Goal: Information Seeking & Learning: Understand process/instructions

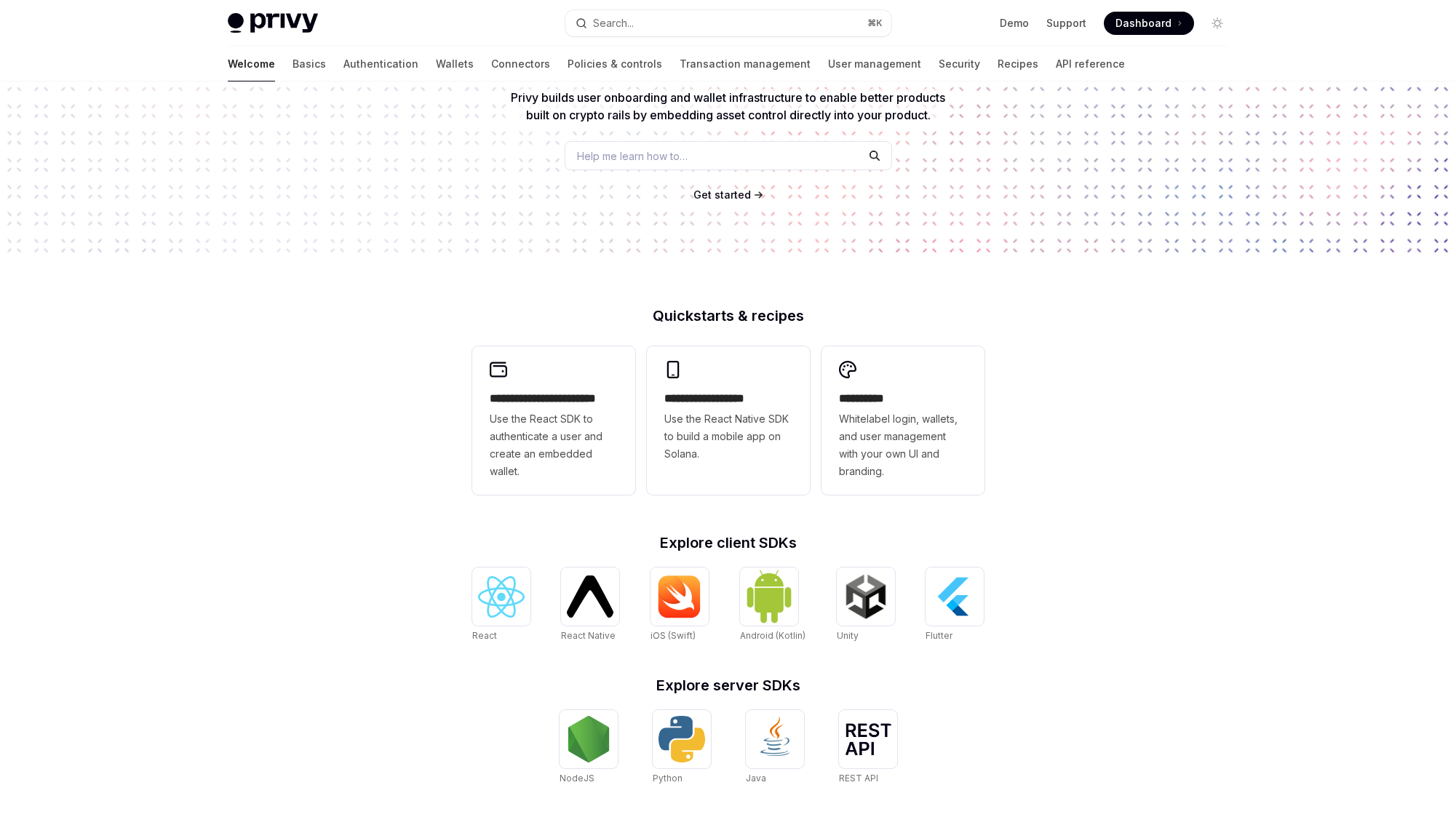
type textarea "*"
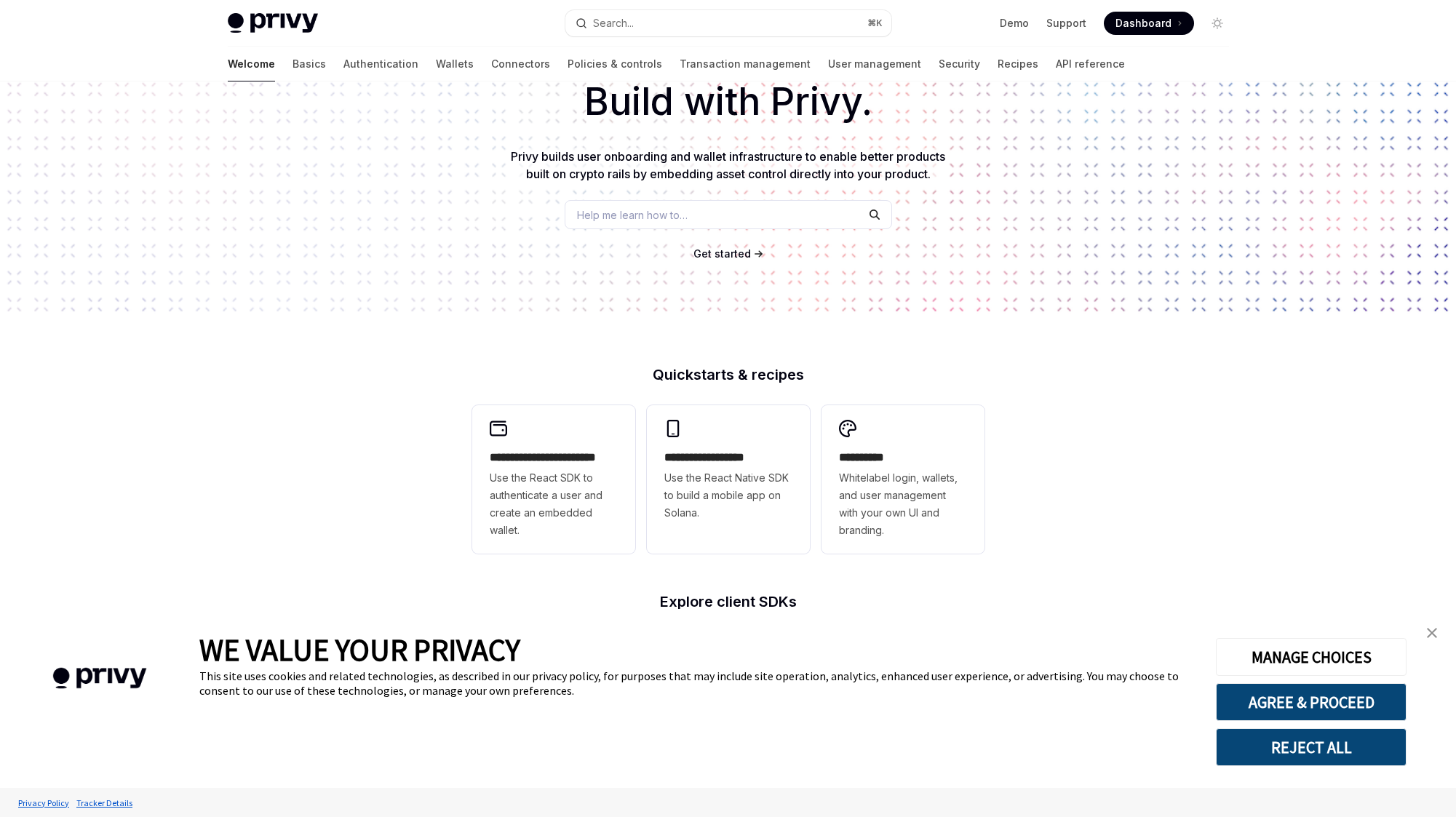
scroll to position [340, 0]
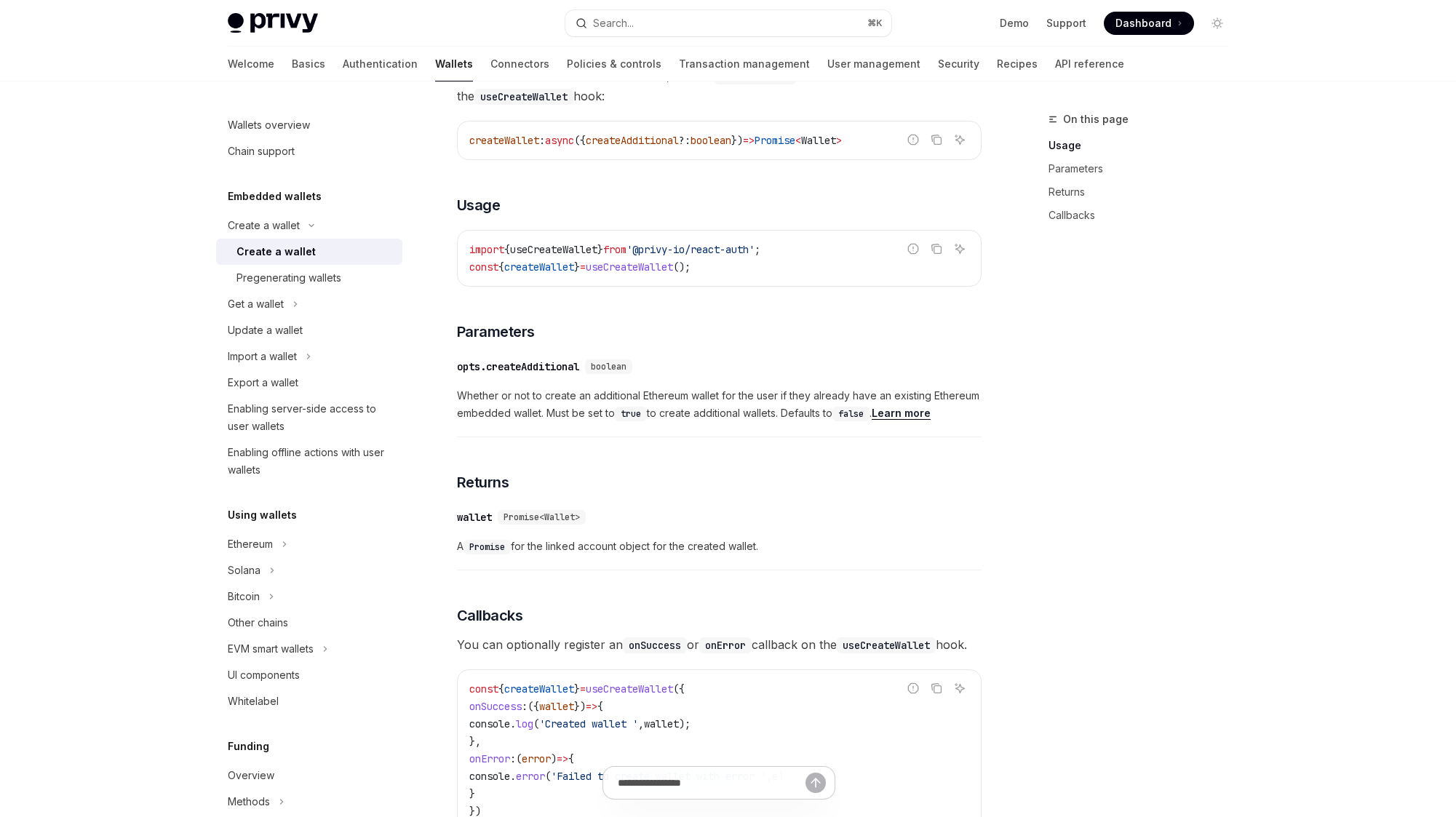
type textarea "*"
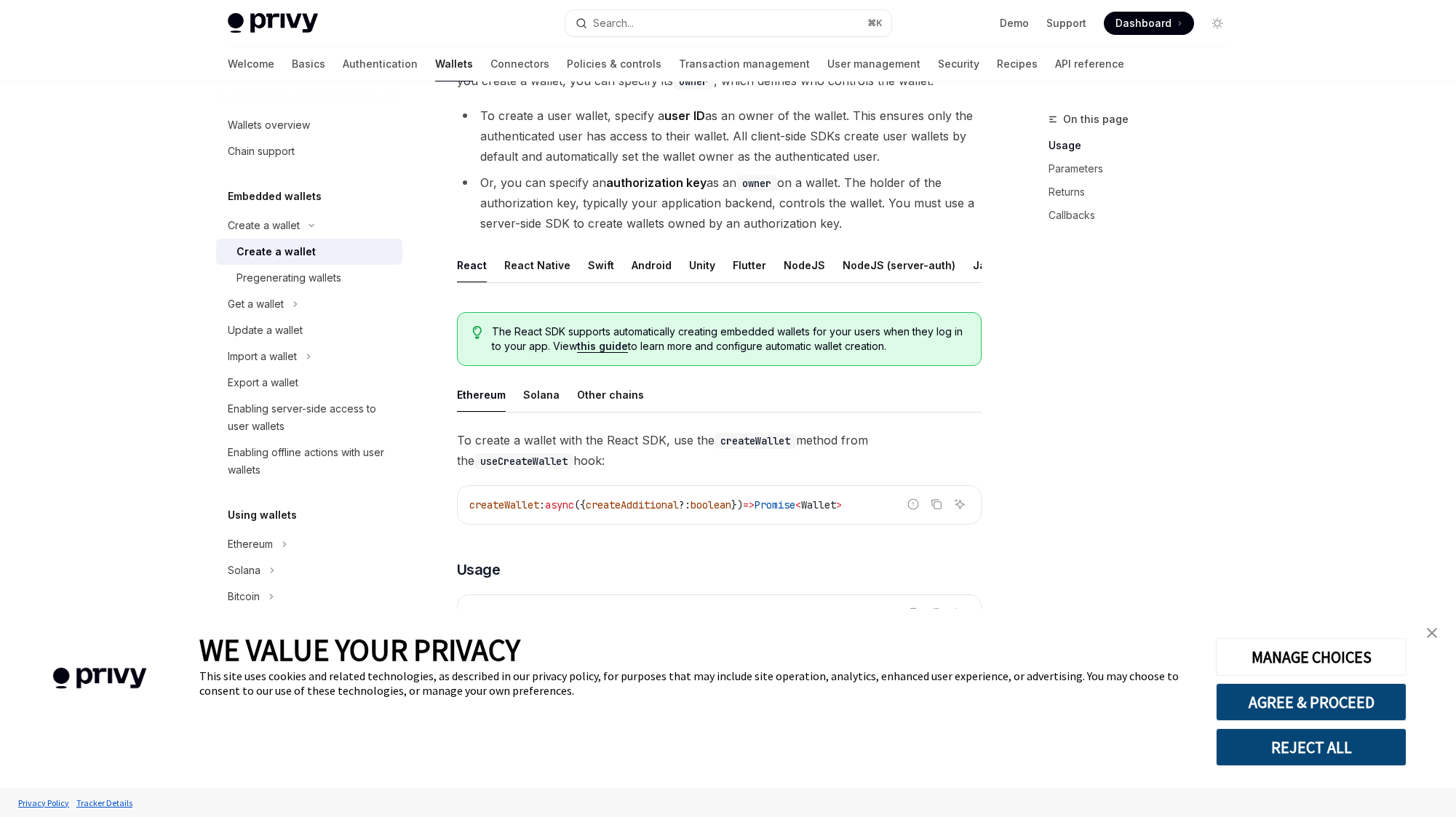
scroll to position [143, 0]
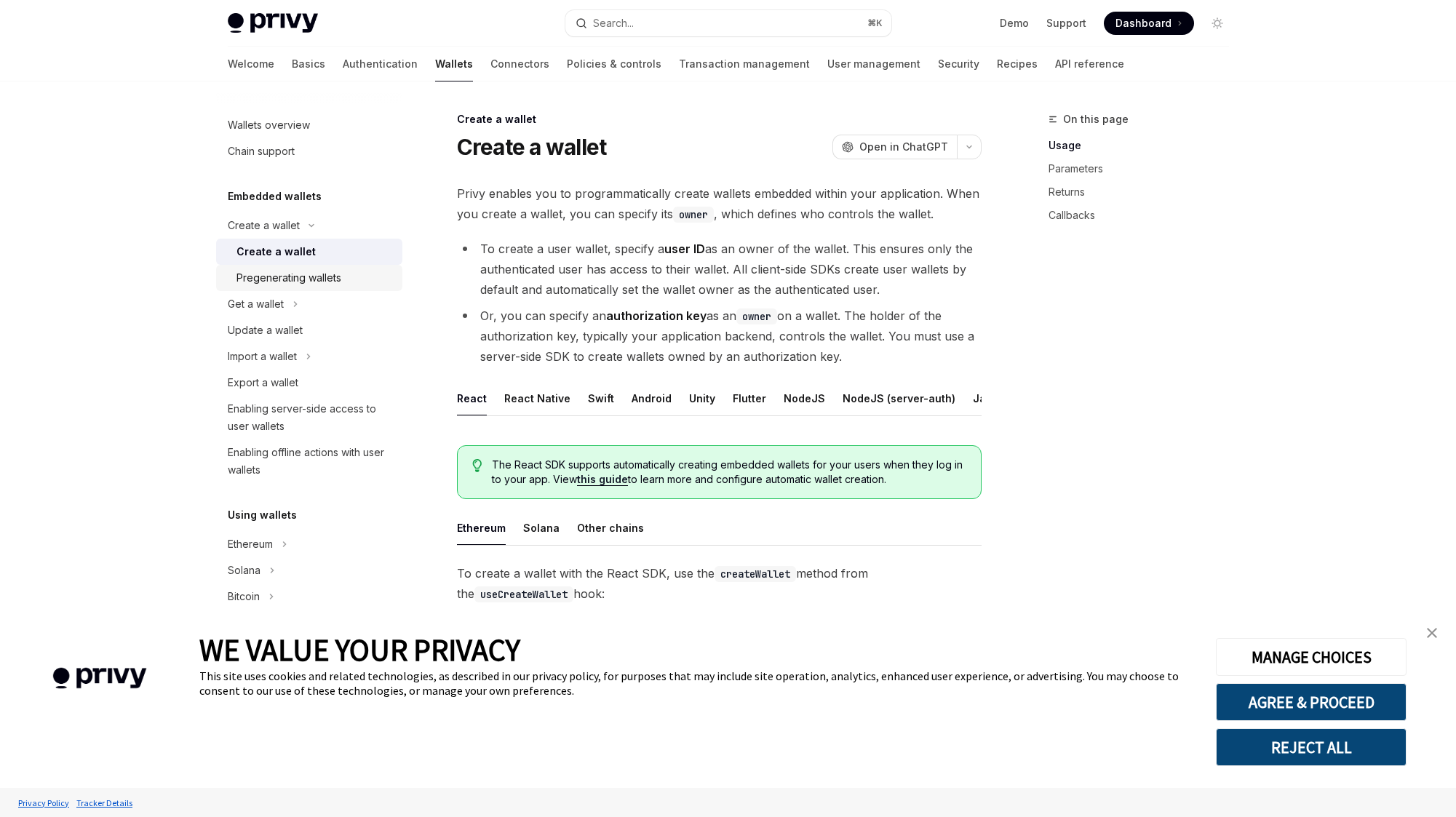
click at [296, 280] on div "Pregenerating wallets" at bounding box center [289, 278] width 105 height 17
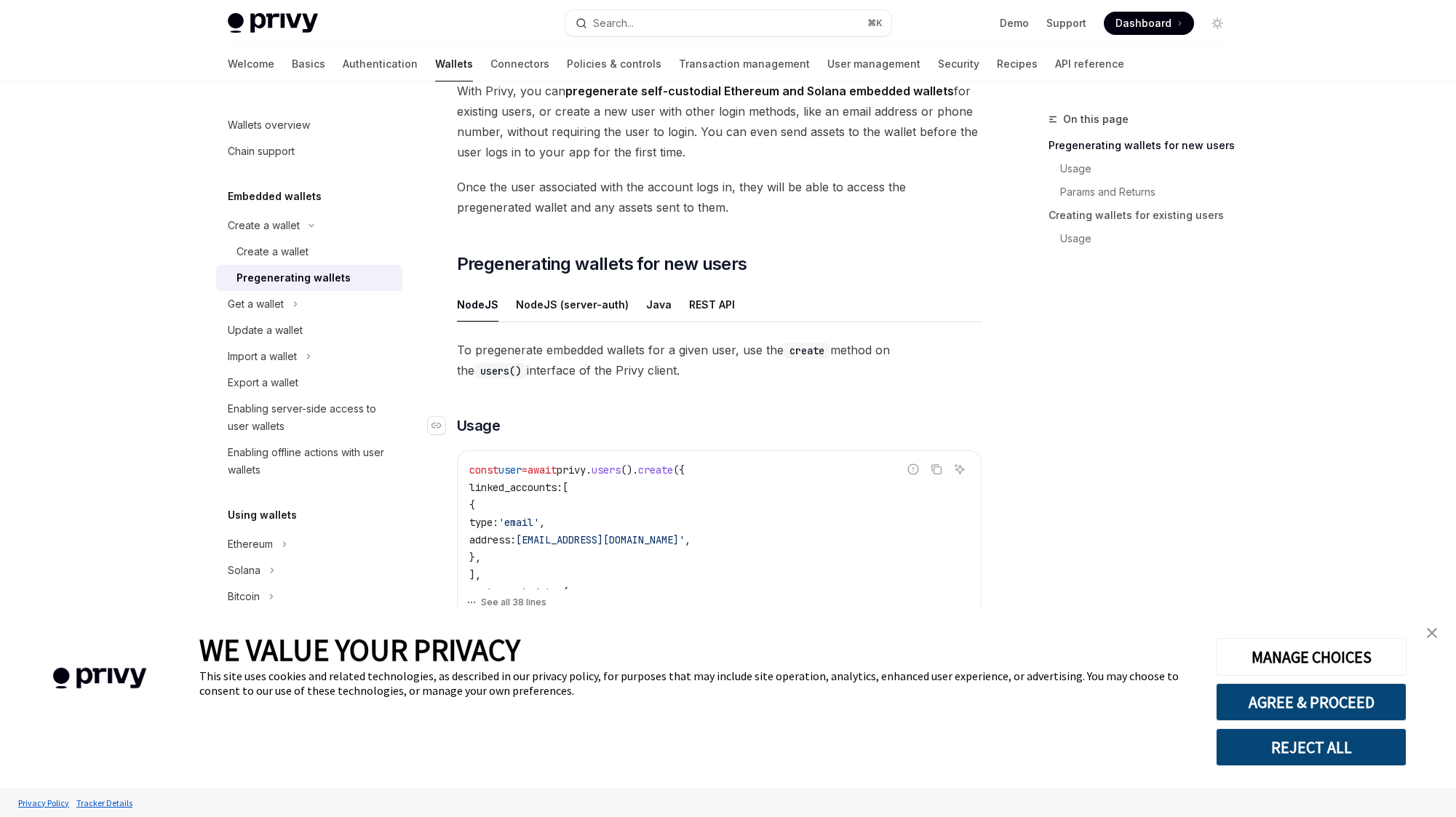
scroll to position [111, 0]
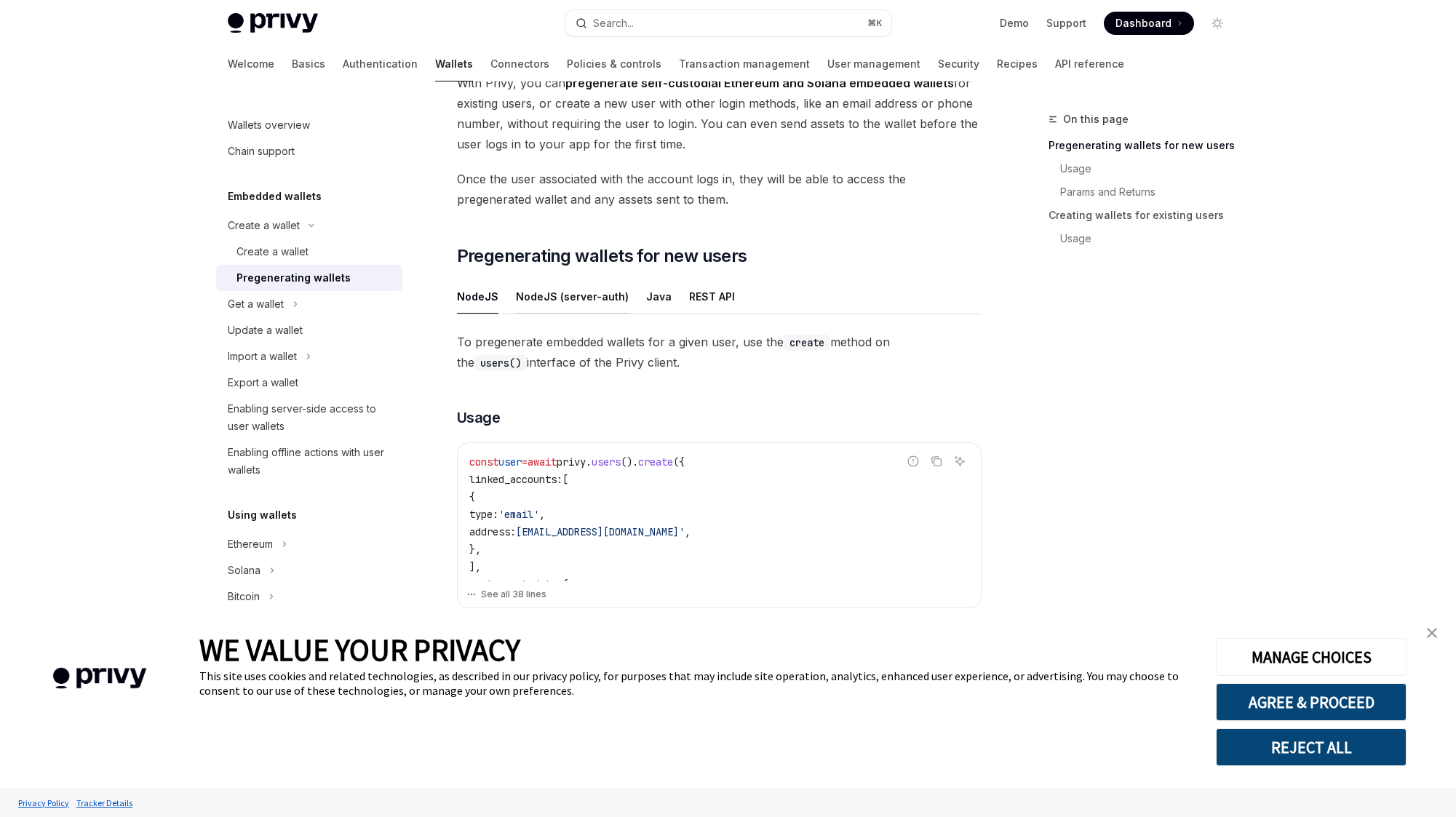
click at [581, 289] on button "NodeJS (server-auth)" at bounding box center [572, 297] width 112 height 34
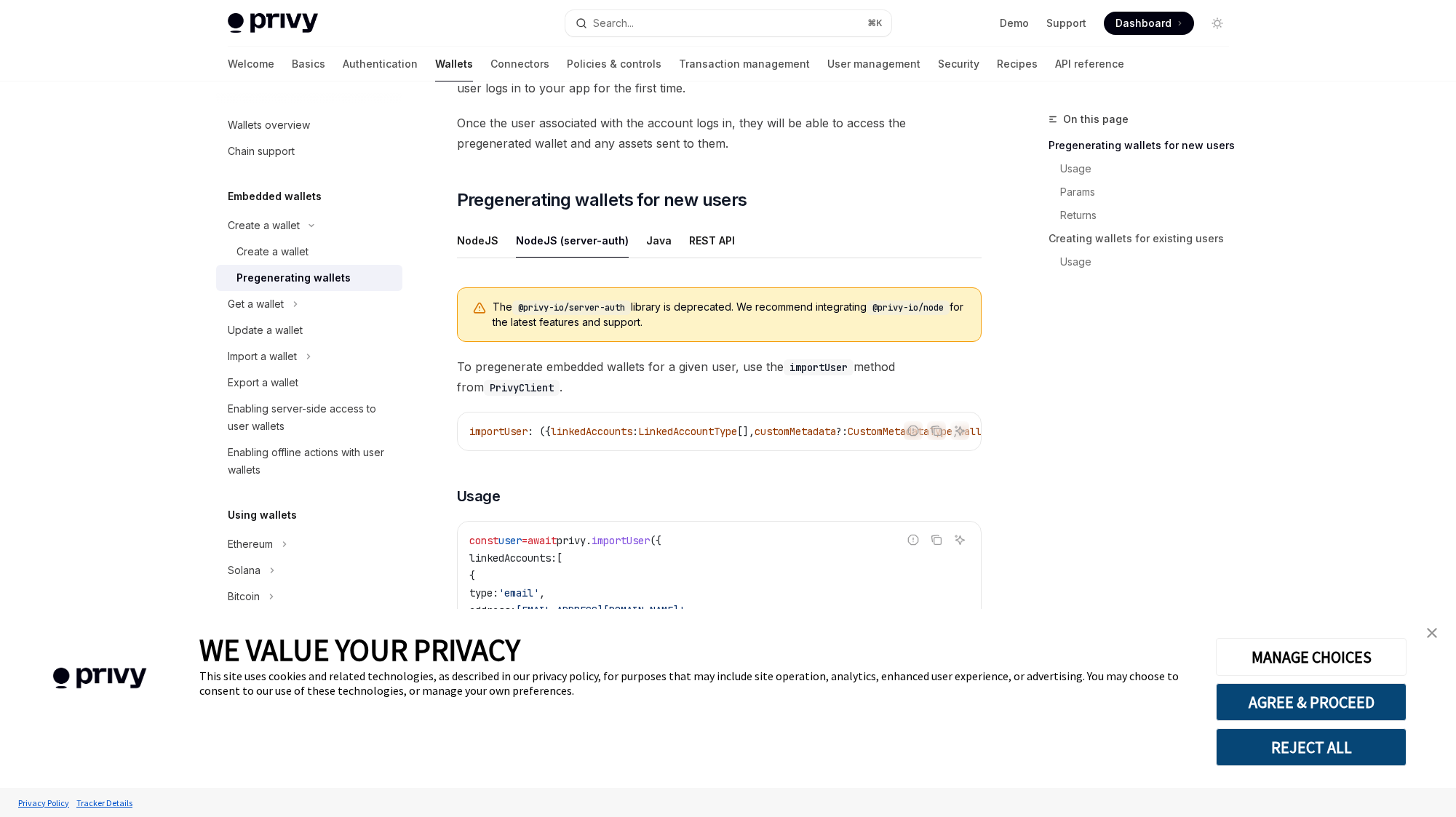
scroll to position [169, 0]
click at [489, 238] on button "NodeJS" at bounding box center [477, 238] width 41 height 34
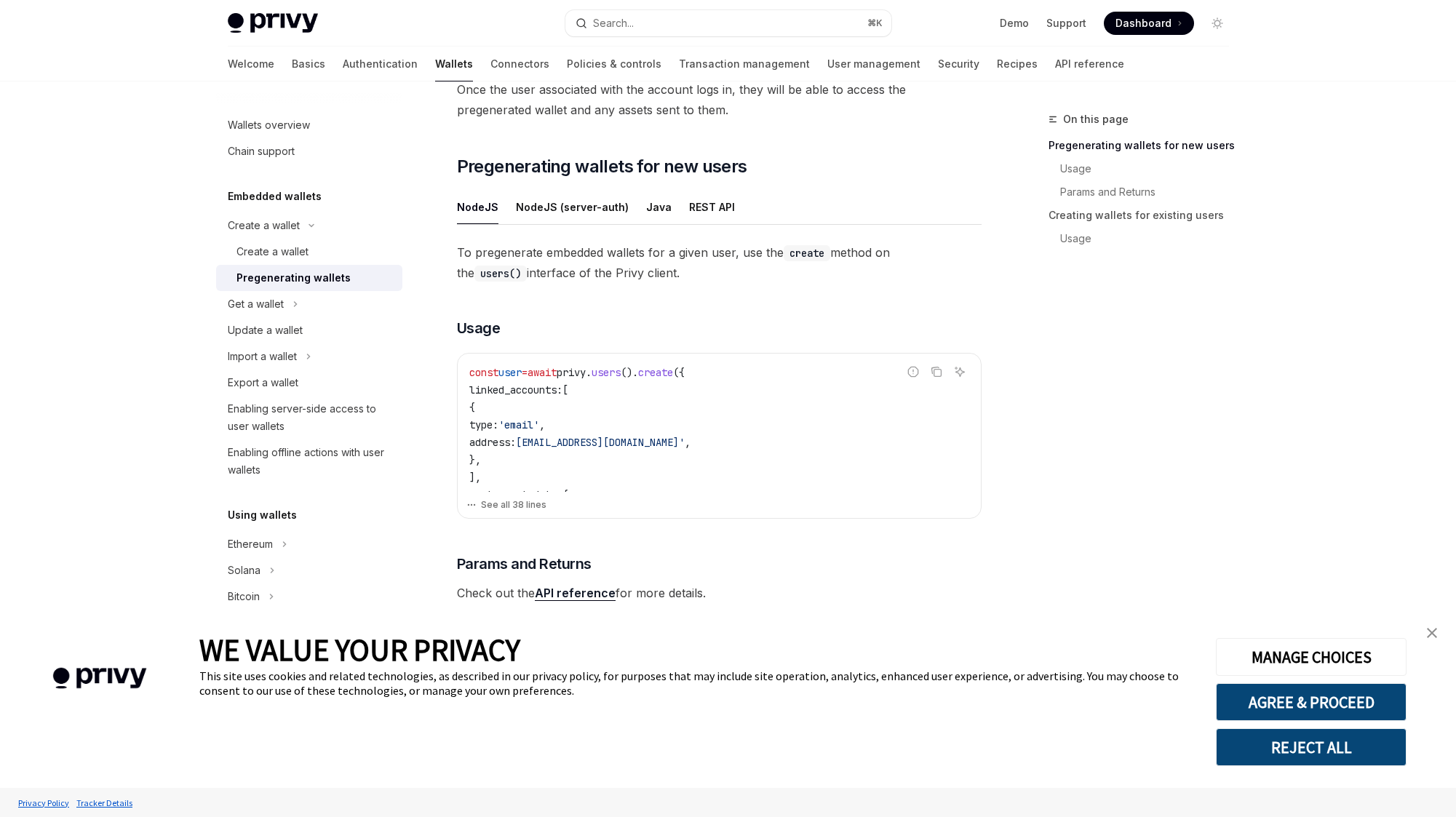
scroll to position [208, 0]
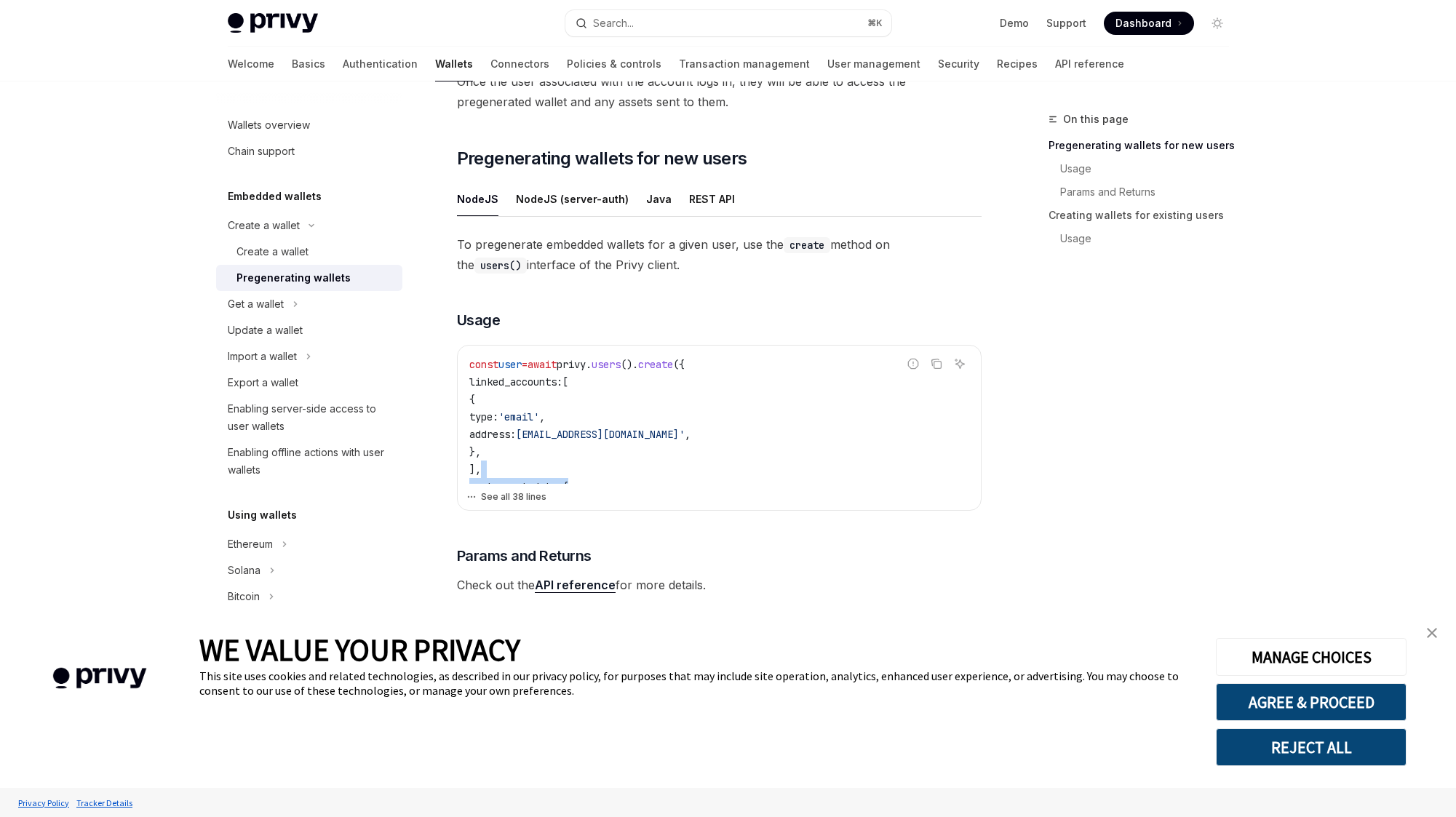
drag, startPoint x: 607, startPoint y: 476, endPoint x: 511, endPoint y: 494, distance: 97.7
click at [562, 483] on div "const user = await privy . users (). create ({ linked_accounts: [ { type: 'emai…" at bounding box center [719, 414] width 523 height 138
click at [507, 495] on button "See all 38 lines" at bounding box center [719, 497] width 505 height 20
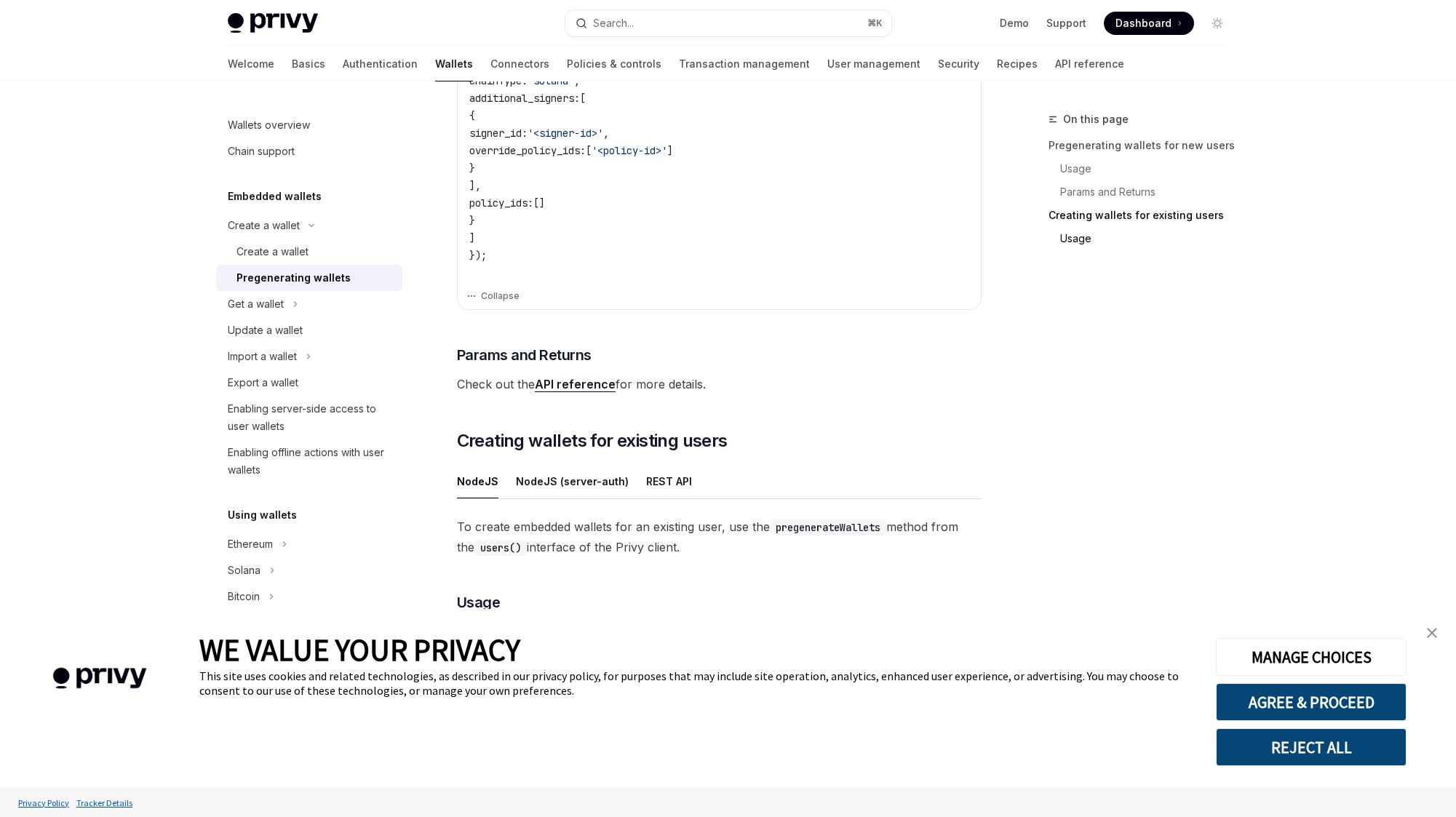
scroll to position [1099, 0]
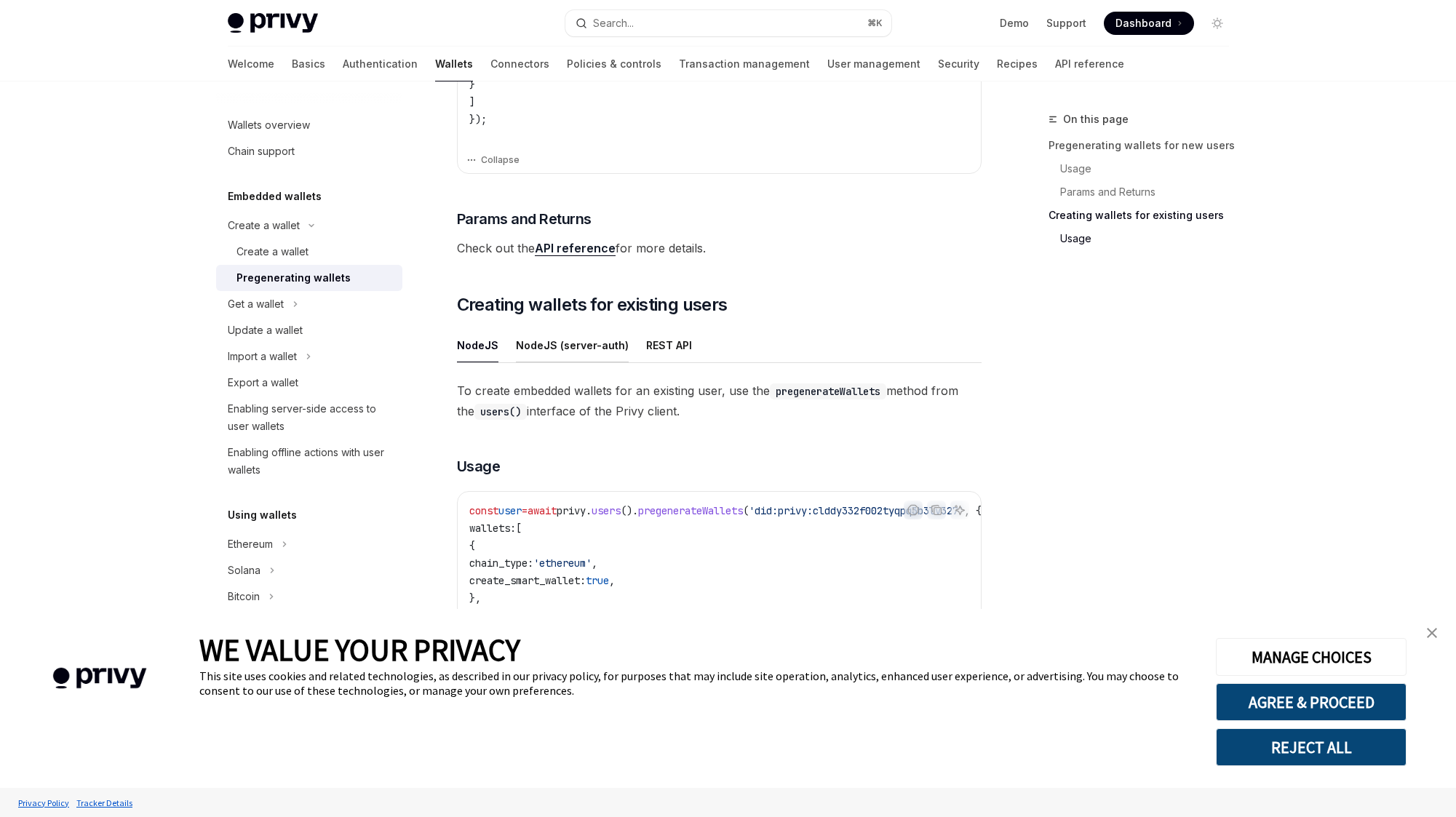
click at [585, 341] on button "NodeJS (server-auth)" at bounding box center [572, 345] width 112 height 34
type textarea "*"
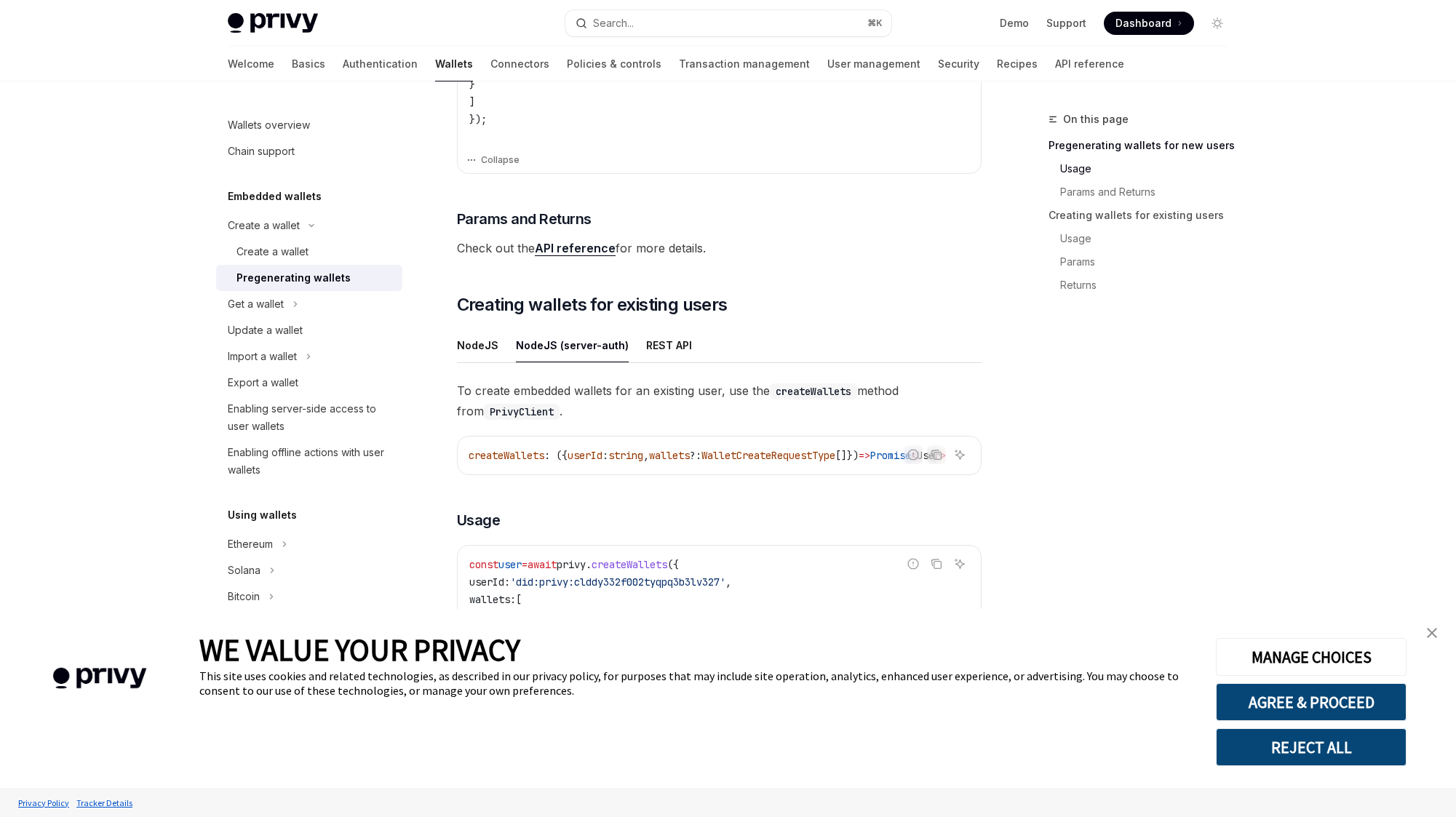
scroll to position [0, 55]
drag, startPoint x: 763, startPoint y: 454, endPoint x: 803, endPoint y: 455, distance: 40.0
click at [803, 455] on span "WalletCreateRequestType" at bounding box center [768, 455] width 134 height 13
click at [808, 455] on span "WalletCreateRequestType" at bounding box center [768, 455] width 134 height 13
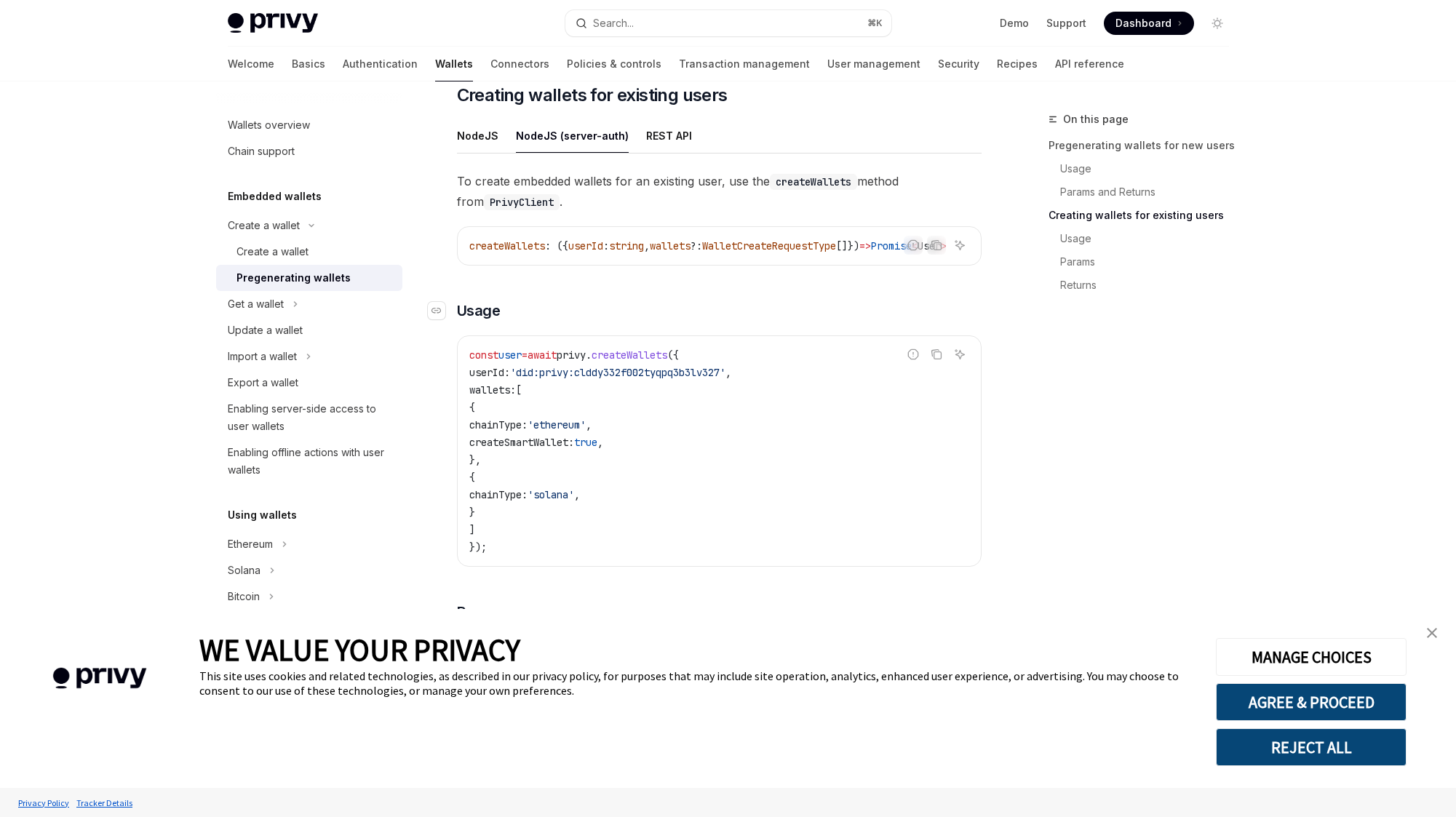
scroll to position [1311, 0]
drag, startPoint x: 548, startPoint y: 399, endPoint x: 545, endPoint y: 448, distance: 49.1
click at [545, 448] on code "const user = await privy . createWallets ({ userId: 'did:privy:clddy332f002tyqp…" at bounding box center [719, 448] width 500 height 209
click at [502, 394] on span "wallets:" at bounding box center [493, 387] width 47 height 13
drag, startPoint x: 493, startPoint y: 387, endPoint x: 531, endPoint y: 534, distance: 151.8
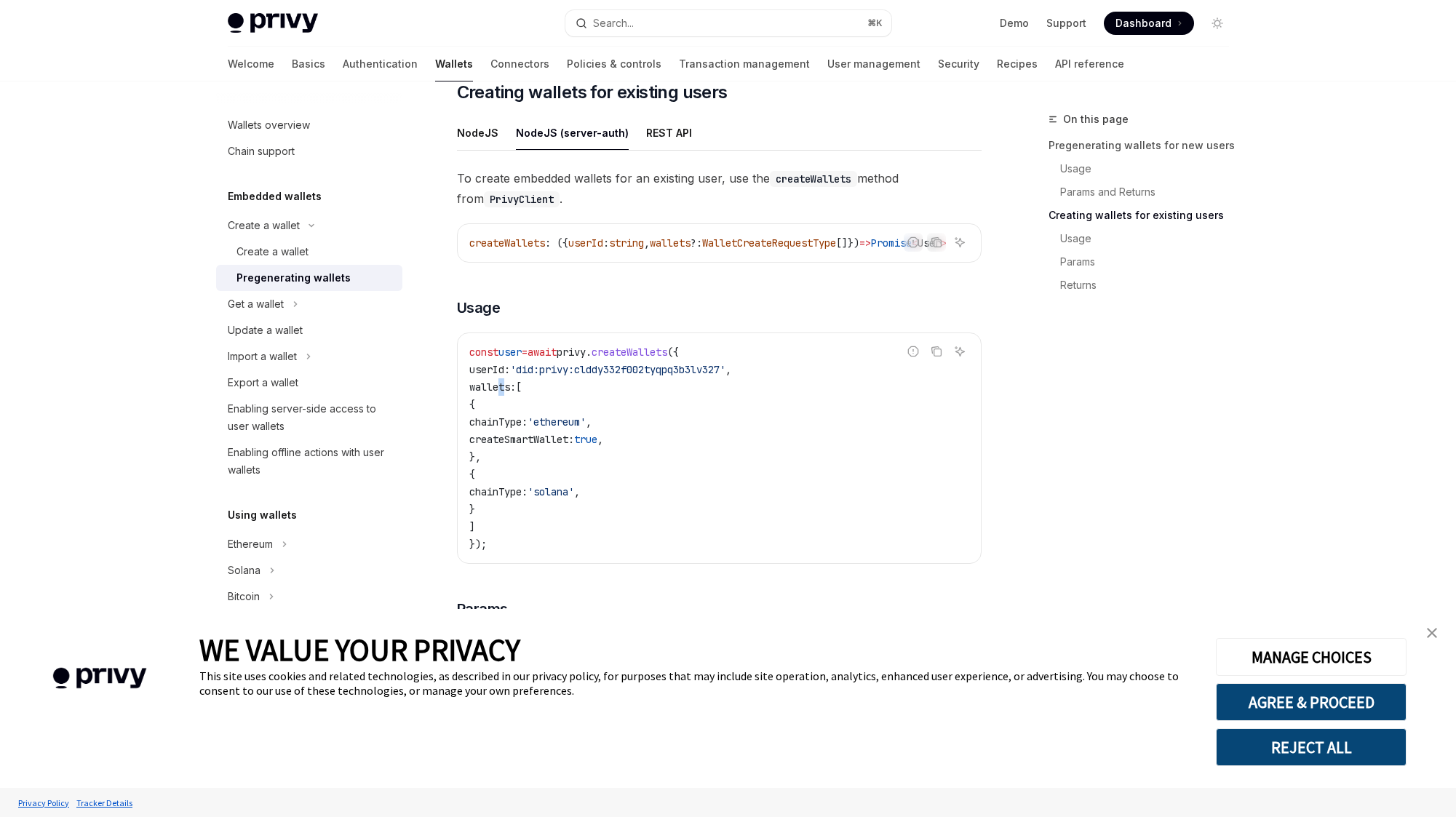
click at [531, 534] on code "const user = await privy . createWallets ({ userId: 'did:privy:clddy332f002tyqp…" at bounding box center [719, 448] width 500 height 209
copy code "wallets: [ { chainType: 'ethereum' , createSmartWallet: true , }, { chainType: …"
click at [1140, 14] on span at bounding box center [1148, 23] width 90 height 23
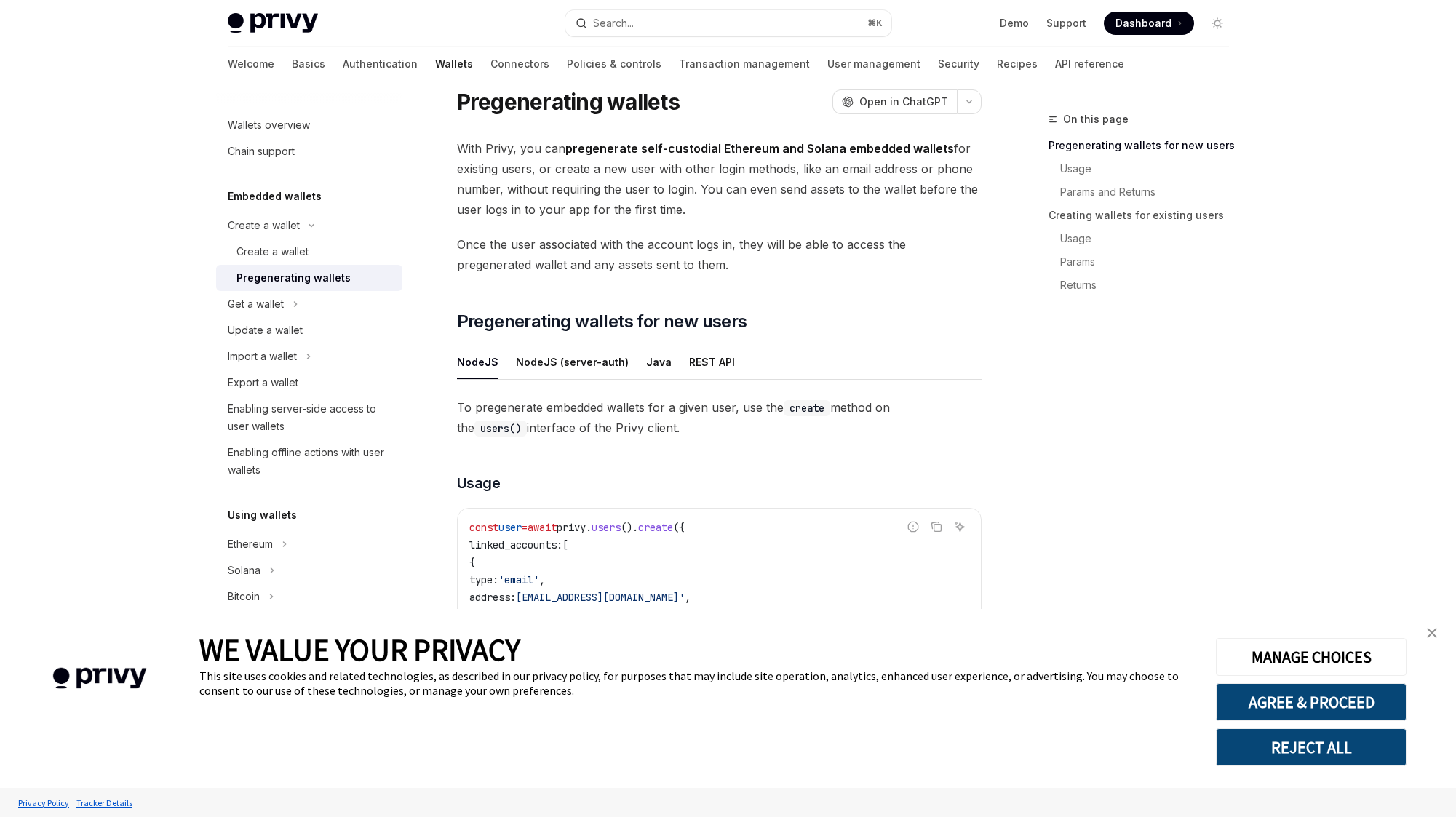
scroll to position [122, 0]
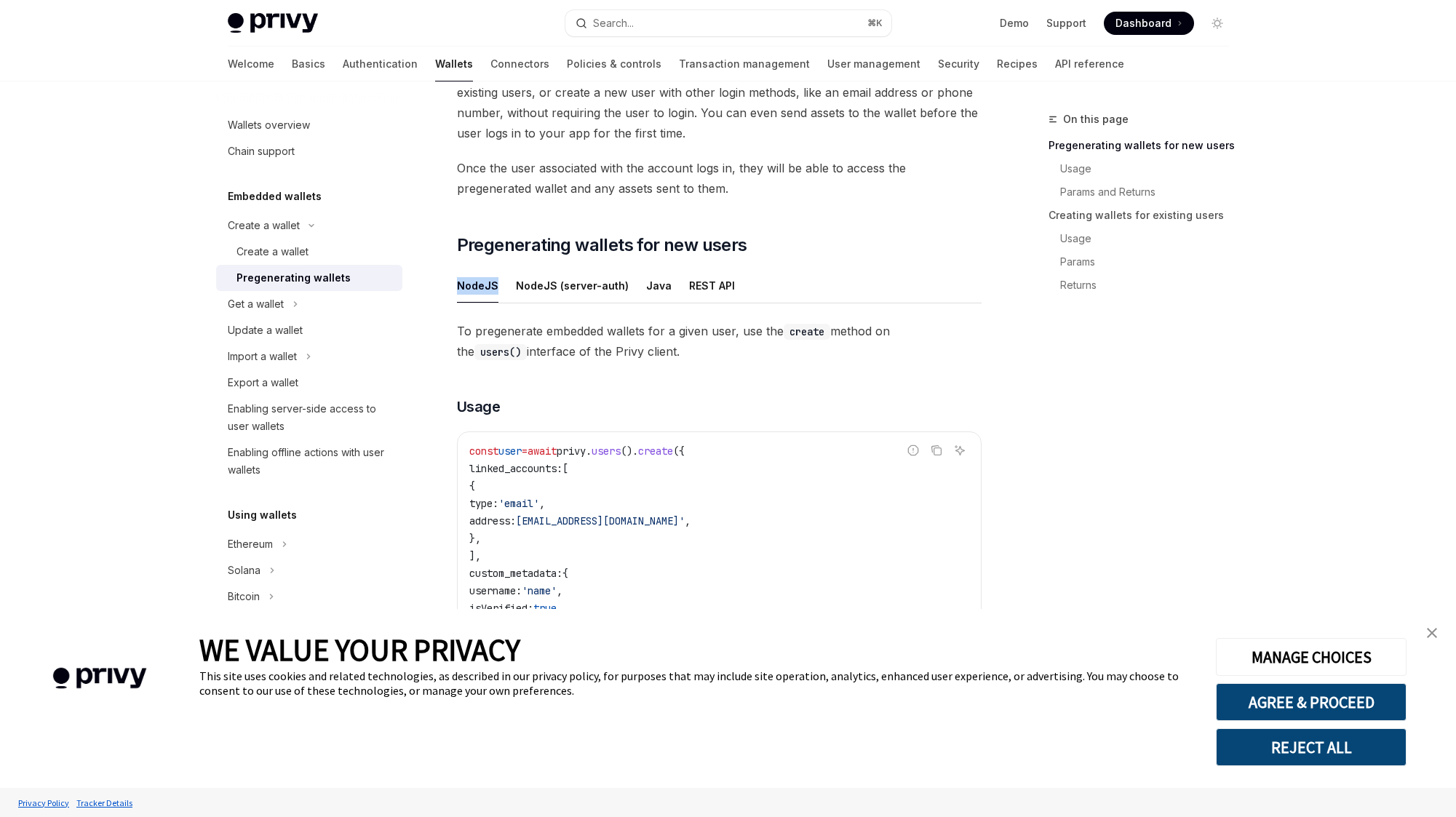
drag, startPoint x: 441, startPoint y: 270, endPoint x: 502, endPoint y: 289, distance: 63.9
copy button "NodeJS"
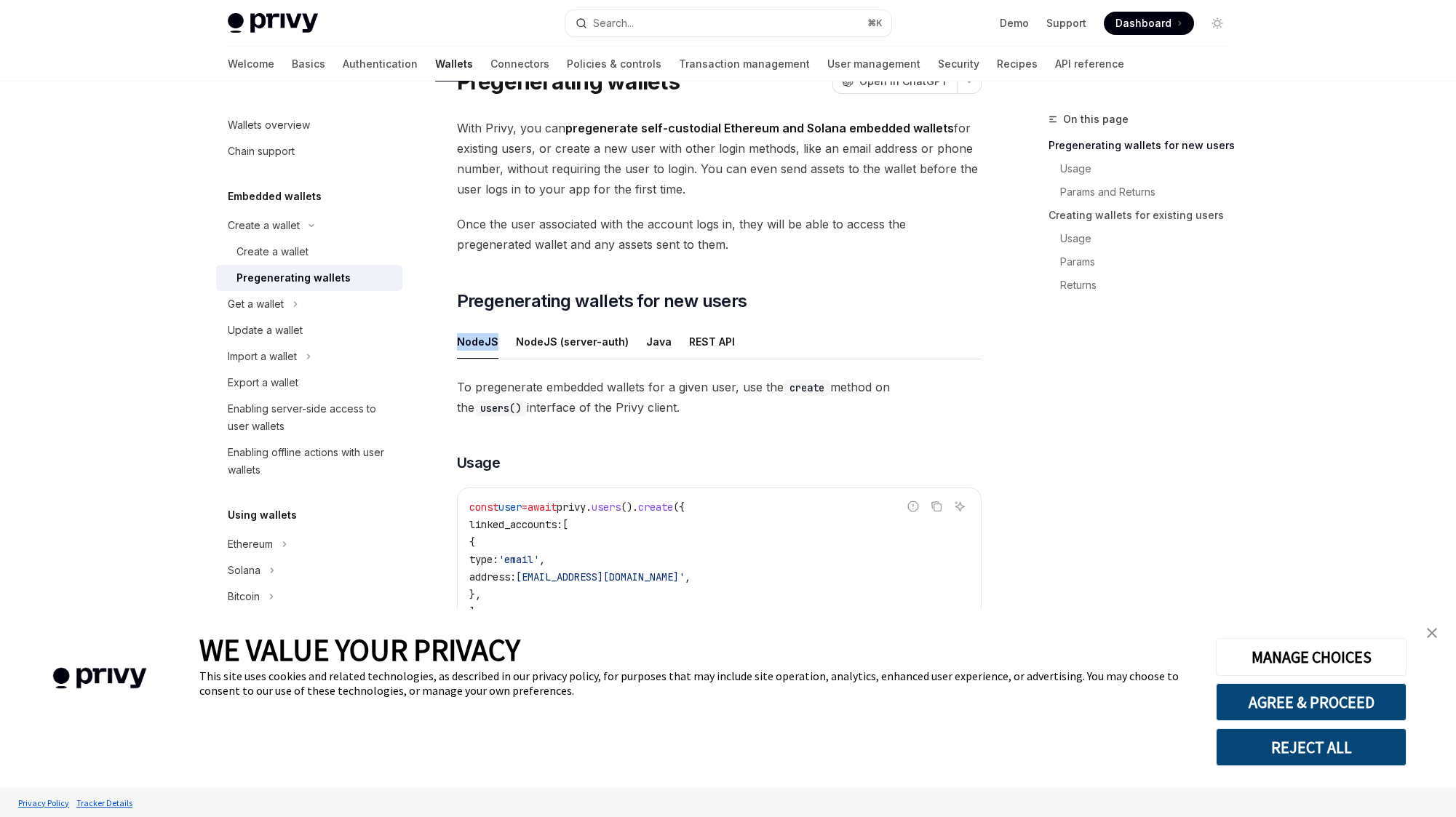
scroll to position [0, 0]
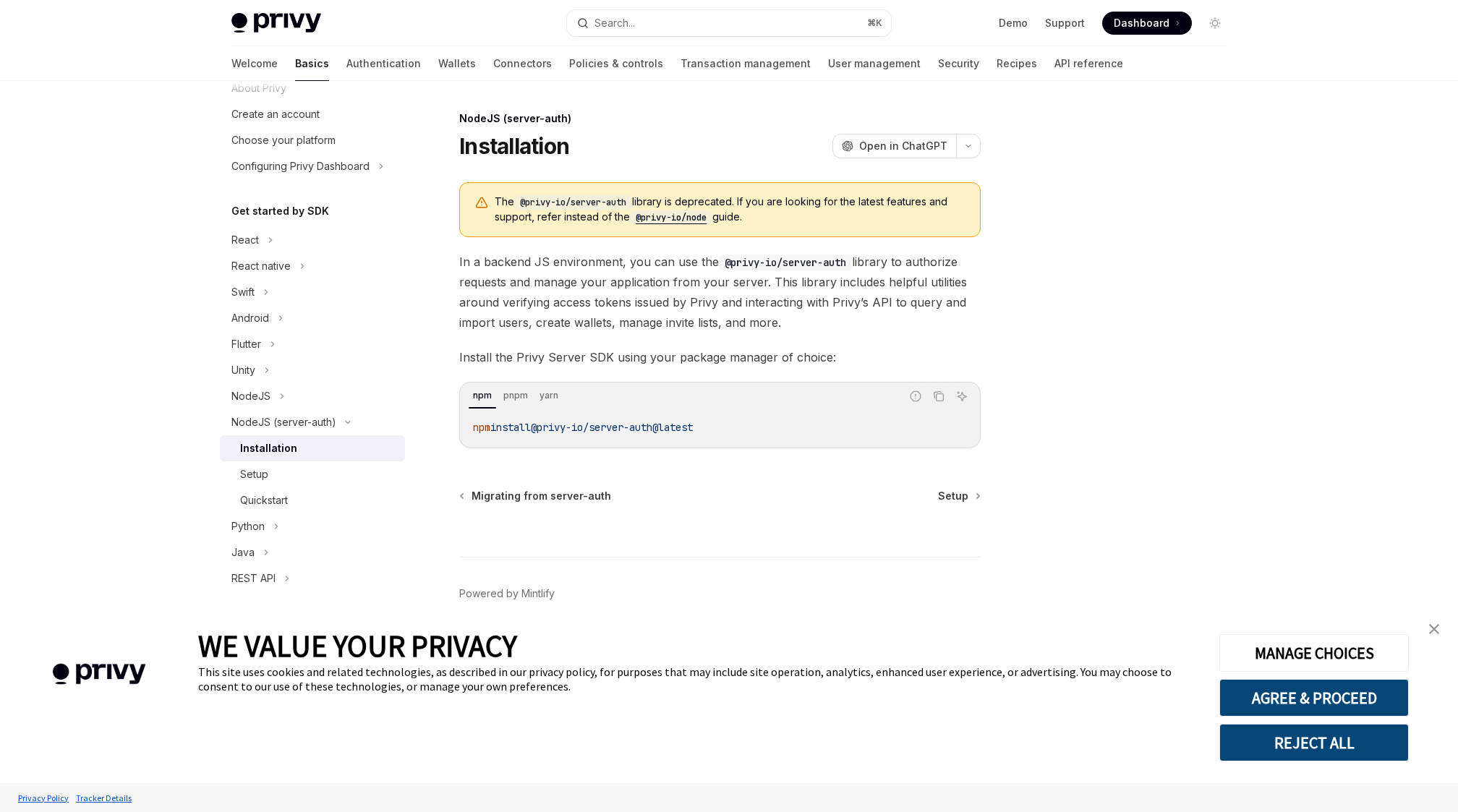
scroll to position [61, 0]
click at [275, 391] on button "NodeJS" at bounding box center [255, 388] width 72 height 26
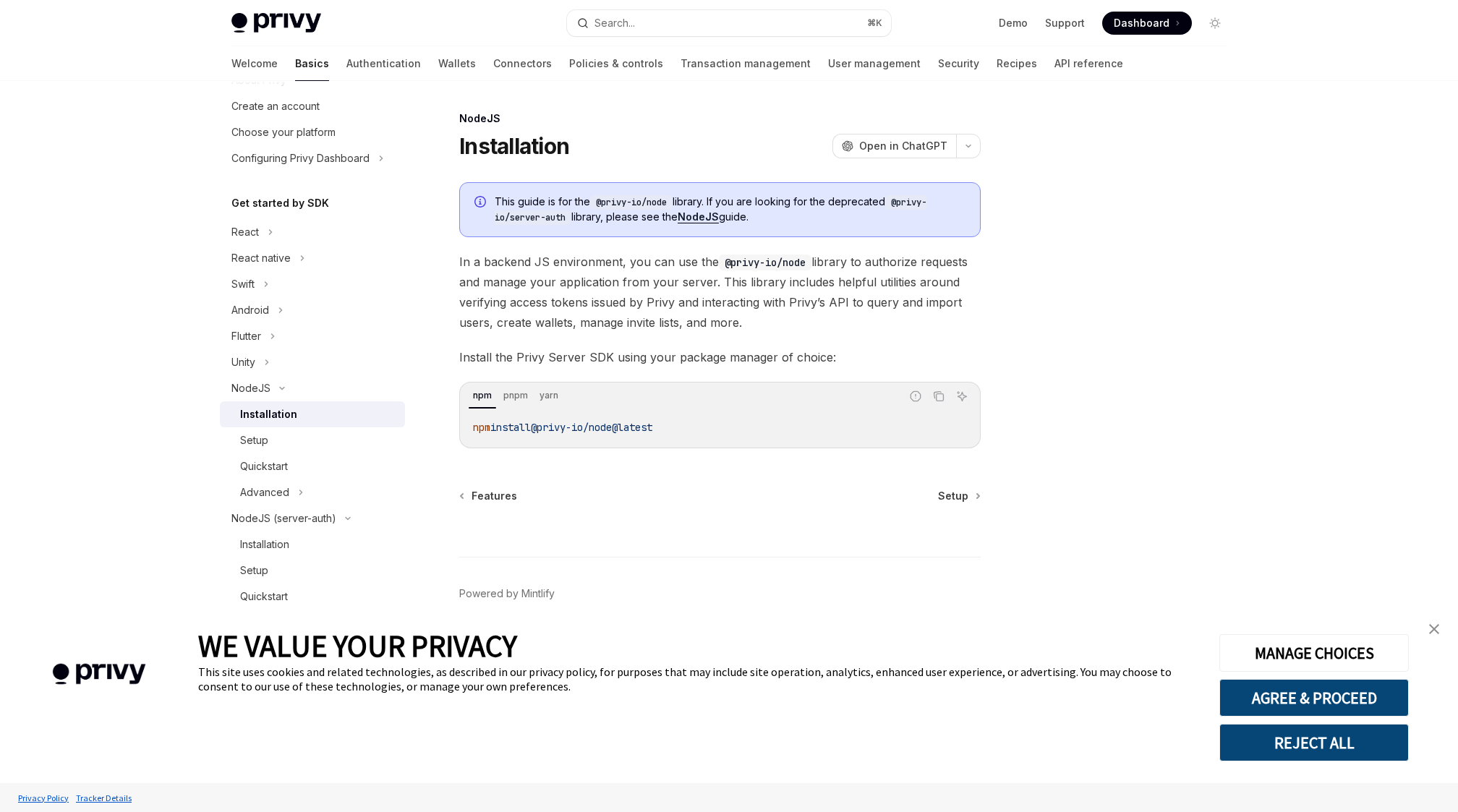
drag, startPoint x: 699, startPoint y: 429, endPoint x: 536, endPoint y: 427, distance: 163.0
click at [536, 427] on code "npm install @privy-io/node@latest" at bounding box center [720, 427] width 494 height 17
click at [522, 422] on span "install" at bounding box center [516, 427] width 40 height 13
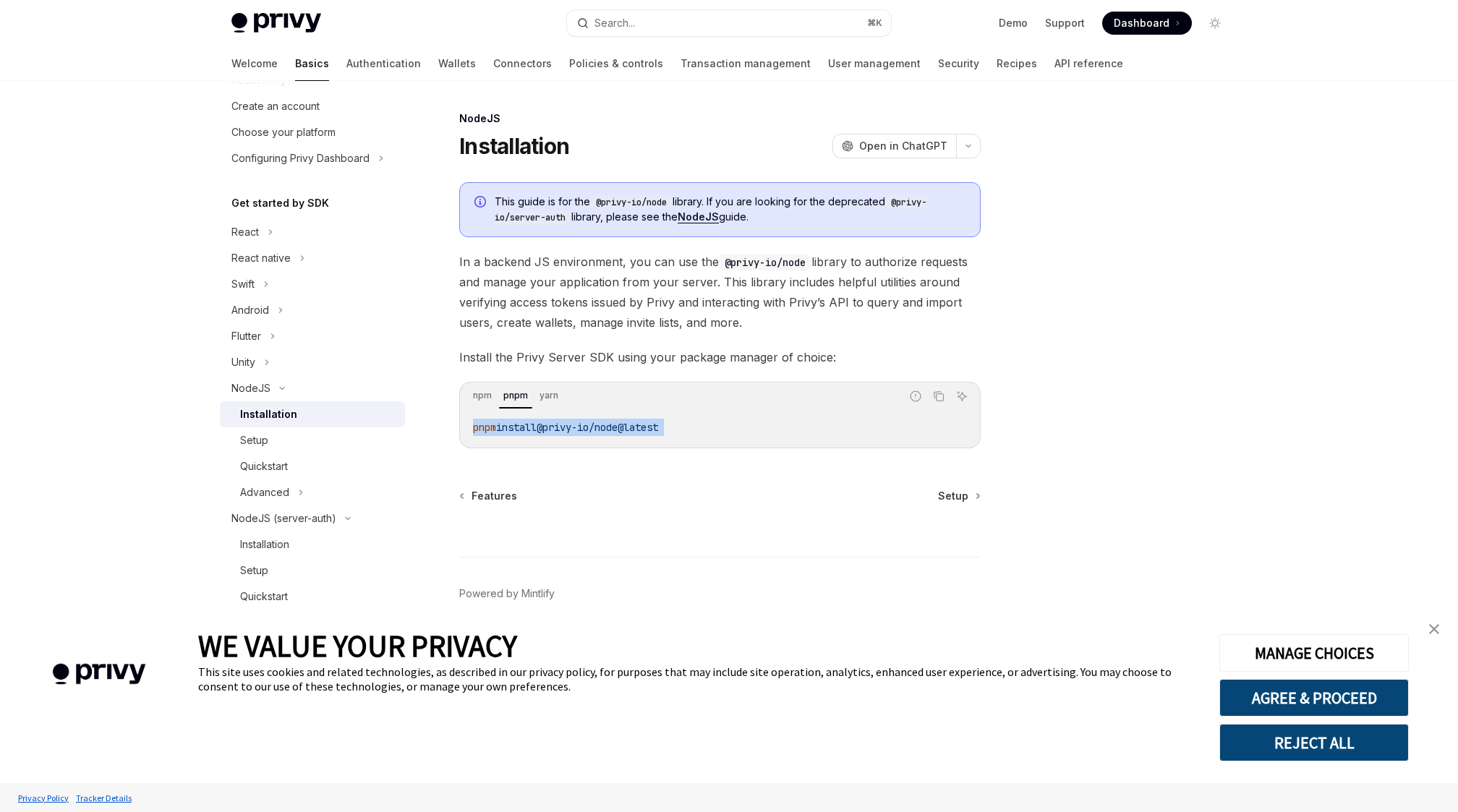
copy div "pnpm install @privy-io/node@latest"
type textarea "*"
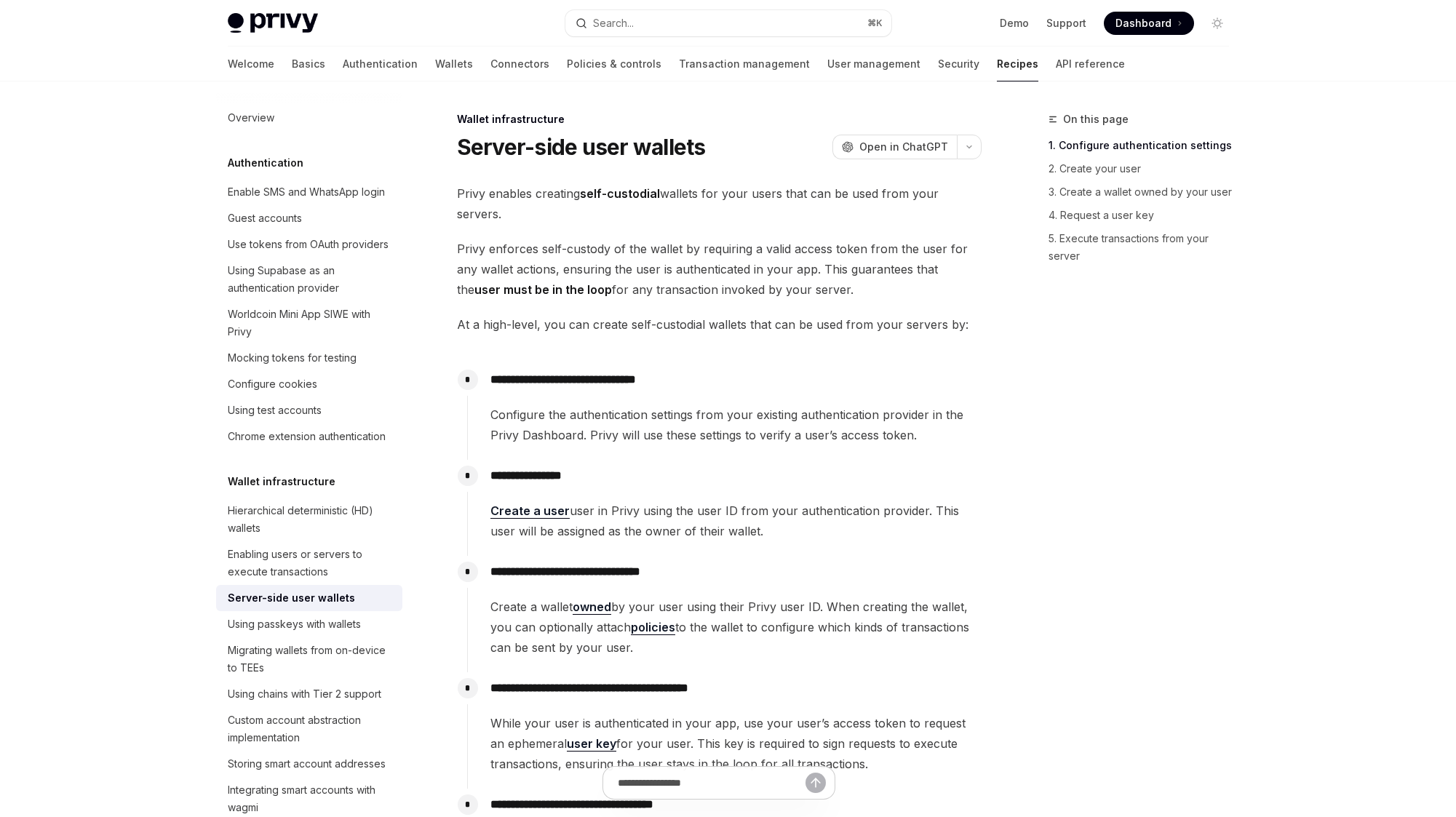
type textarea "*"
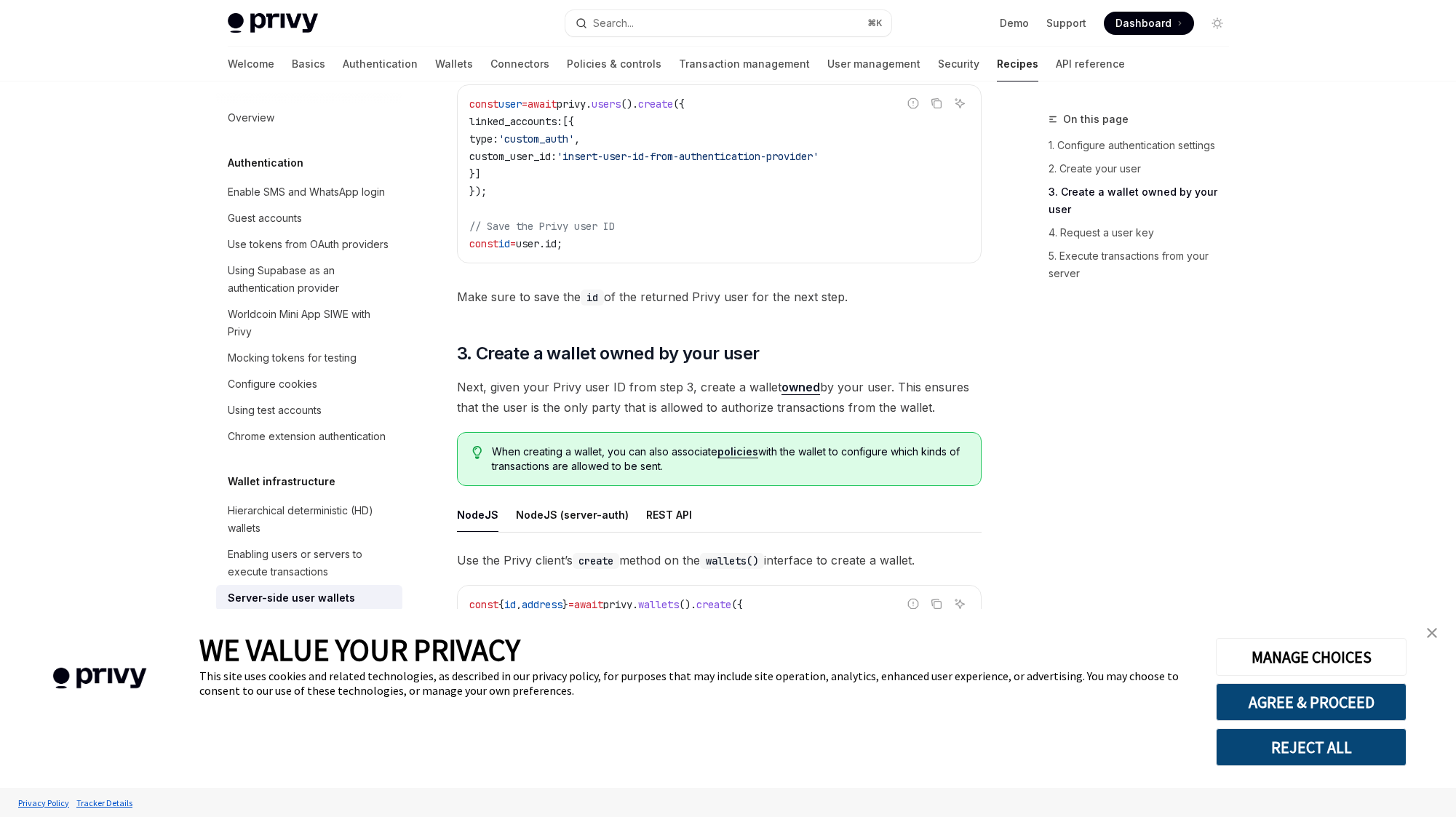
scroll to position [1389, 0]
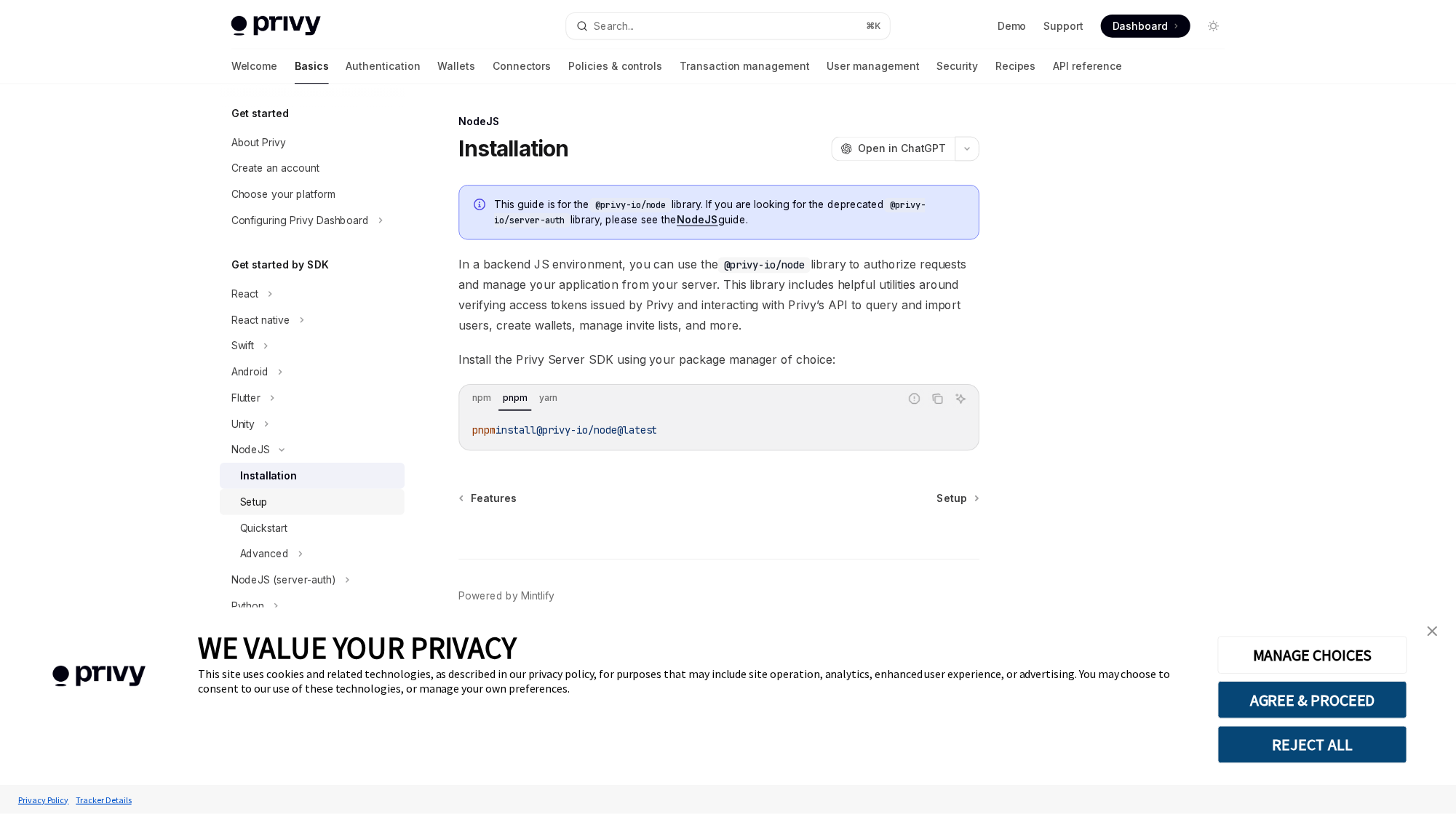
scroll to position [3, 0]
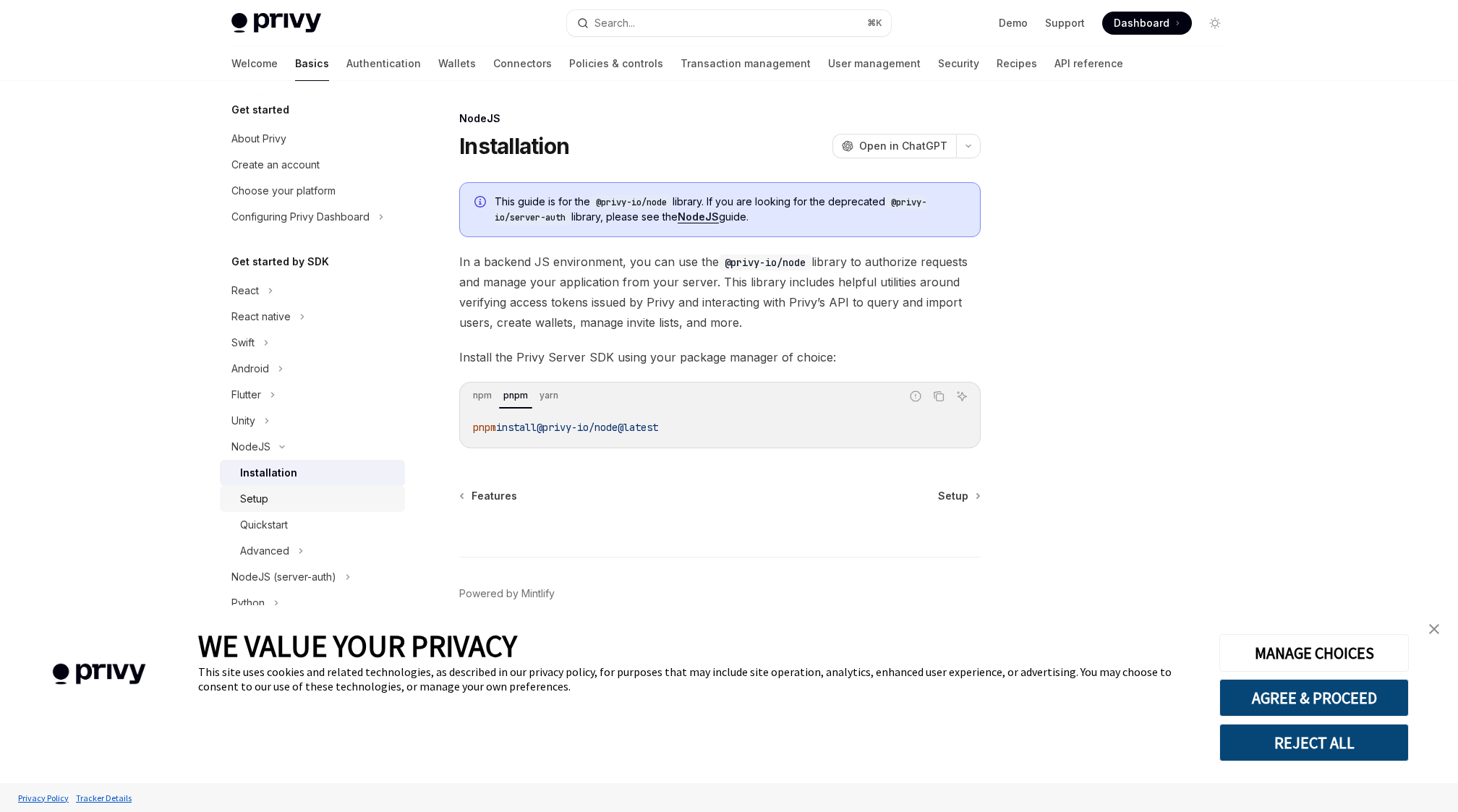
click at [310, 491] on div "Setup" at bounding box center [318, 499] width 156 height 17
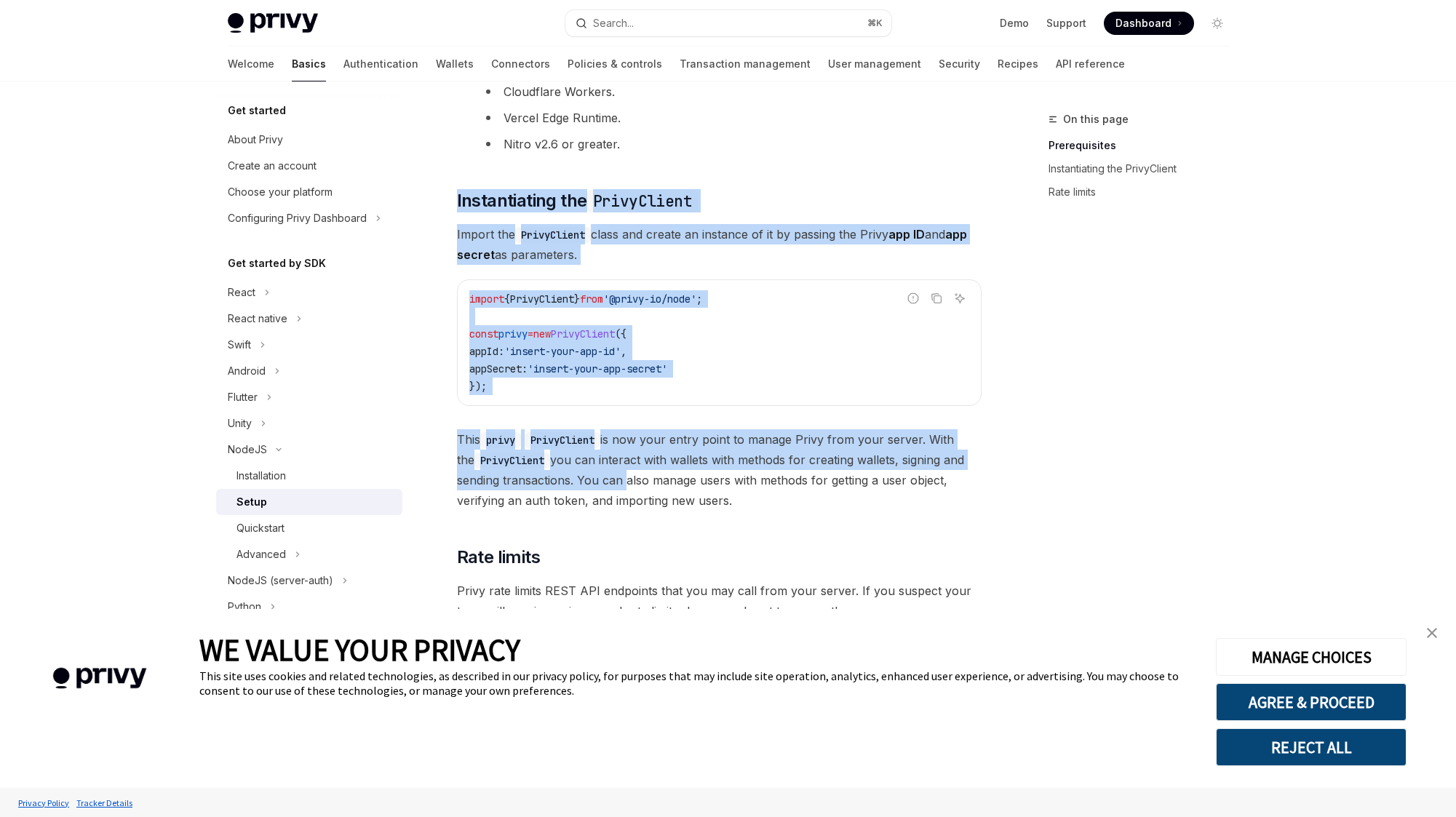
scroll to position [398, 0]
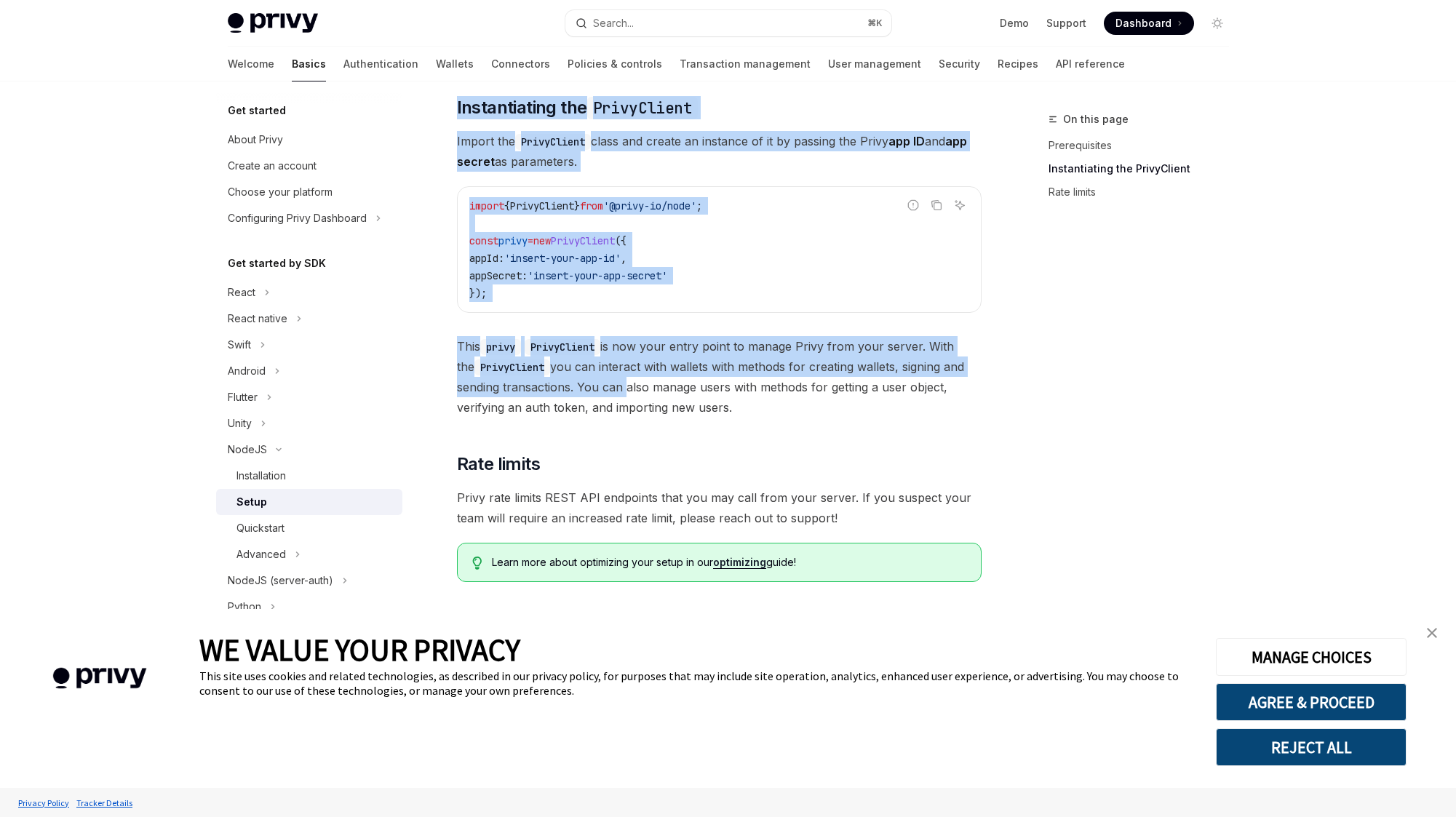
drag, startPoint x: 463, startPoint y: 235, endPoint x: 902, endPoint y: 565, distance: 549.2
click at [902, 565] on div "​ Prerequisites Before you begin: Get your Privy app ID and app secret from the…" at bounding box center [719, 183] width 525 height 797
copy div "Instantiating the PrivyClient Import the PrivyClient class and create an instan…"
click at [303, 526] on div "Quickstart" at bounding box center [315, 528] width 157 height 17
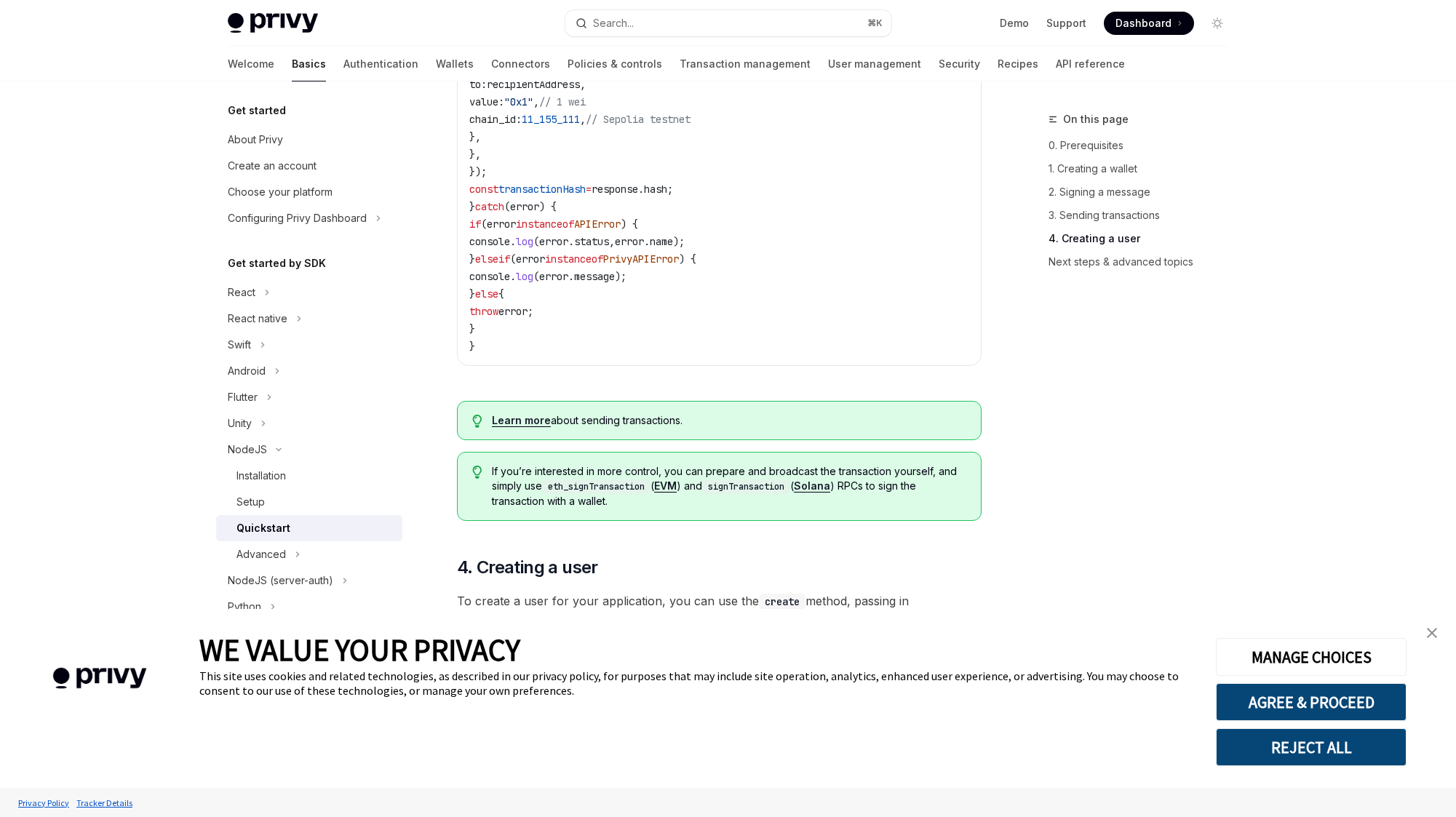
scroll to position [2838, 0]
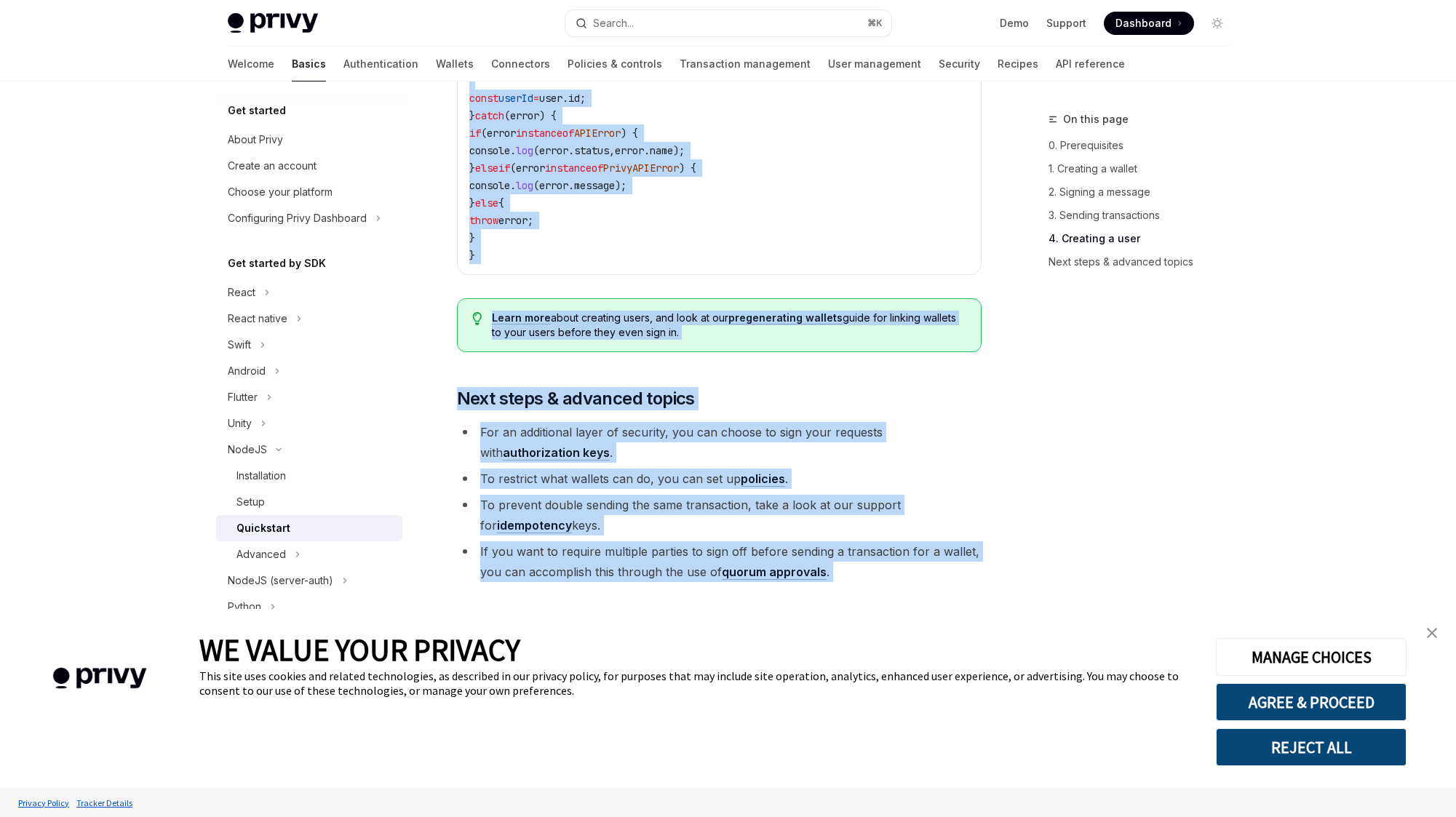
drag, startPoint x: 459, startPoint y: 147, endPoint x: 930, endPoint y: 584, distance: 642.5
copy div "Loremipsum DoloRS Amet co AdipISC Elits doe te incidi utlab, etdolore magnaal, …"
click at [282, 553] on div "Advanced" at bounding box center [261, 555] width 49 height 17
type textarea "*"
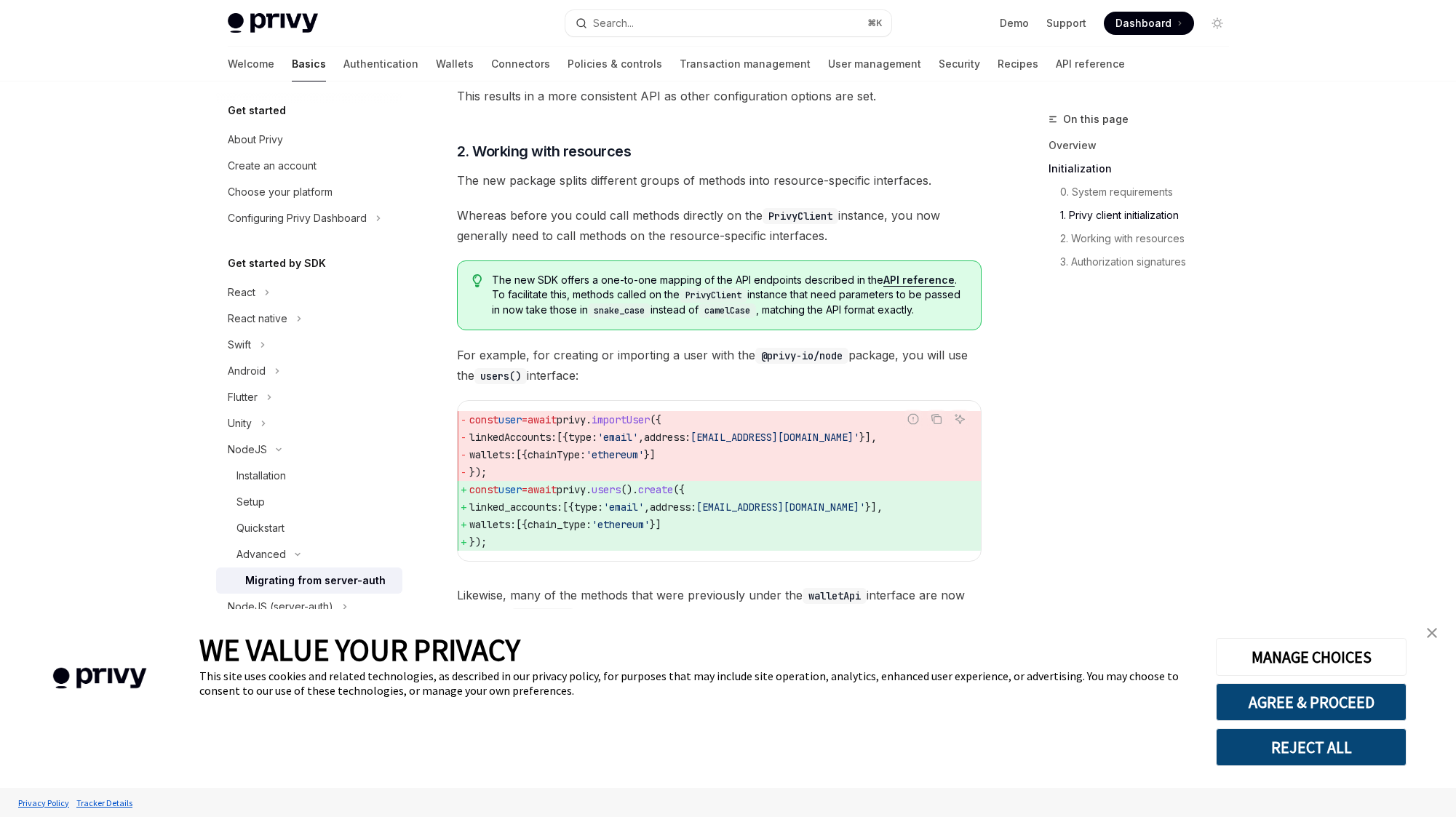
scroll to position [838, 0]
drag, startPoint x: 519, startPoint y: 565, endPoint x: 465, endPoint y: 516, distance: 72.9
click at [469, 516] on code "const user = await privy . importUser ({ linkedAccounts: [{ type: 'email' , add…" at bounding box center [719, 483] width 500 height 140
copy code "const user = await privy . users (). create ({ linked_accounts: [{ type: 'email…"
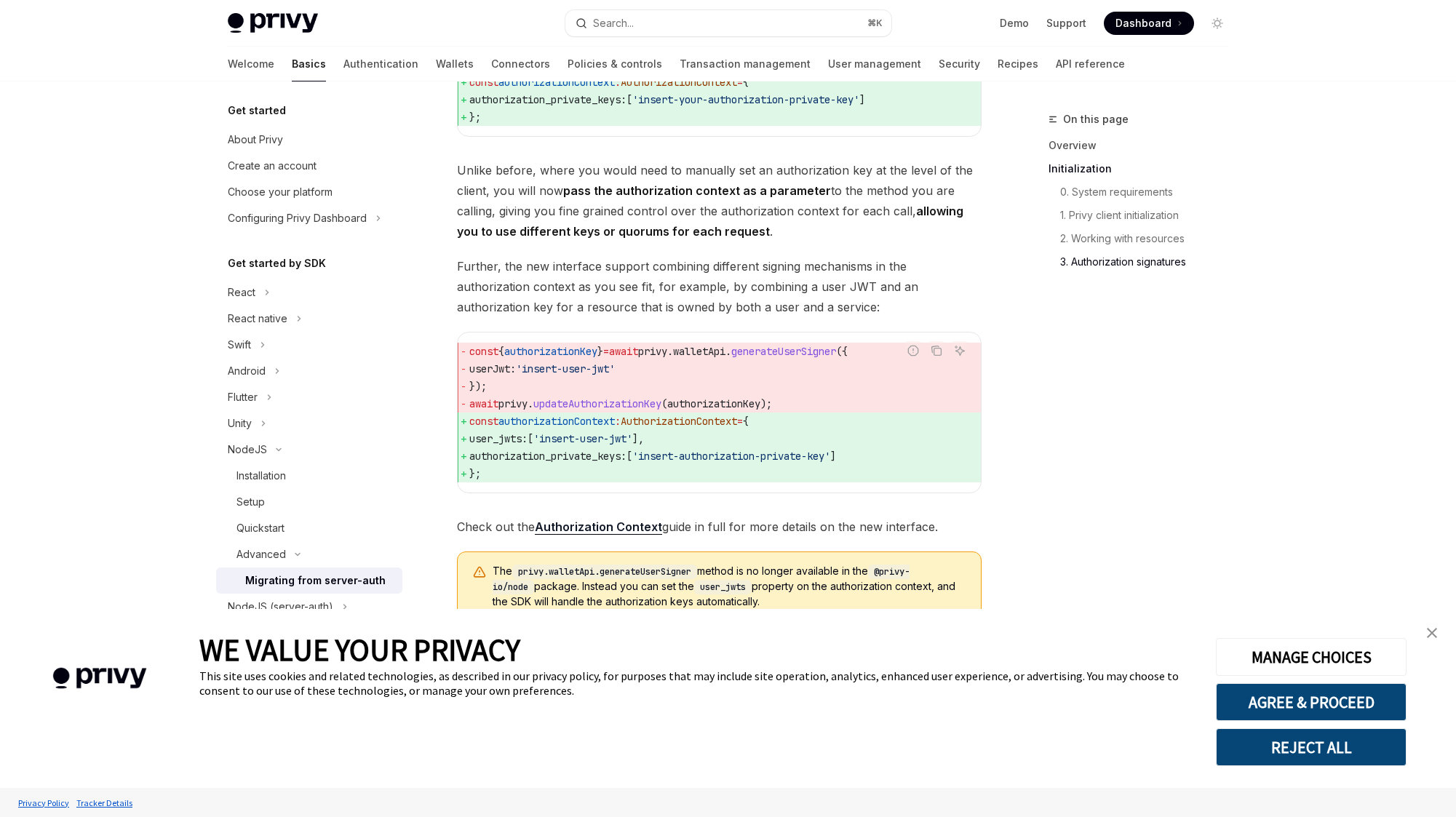
scroll to position [1759, 0]
